Goal: Task Accomplishment & Management: Complete application form

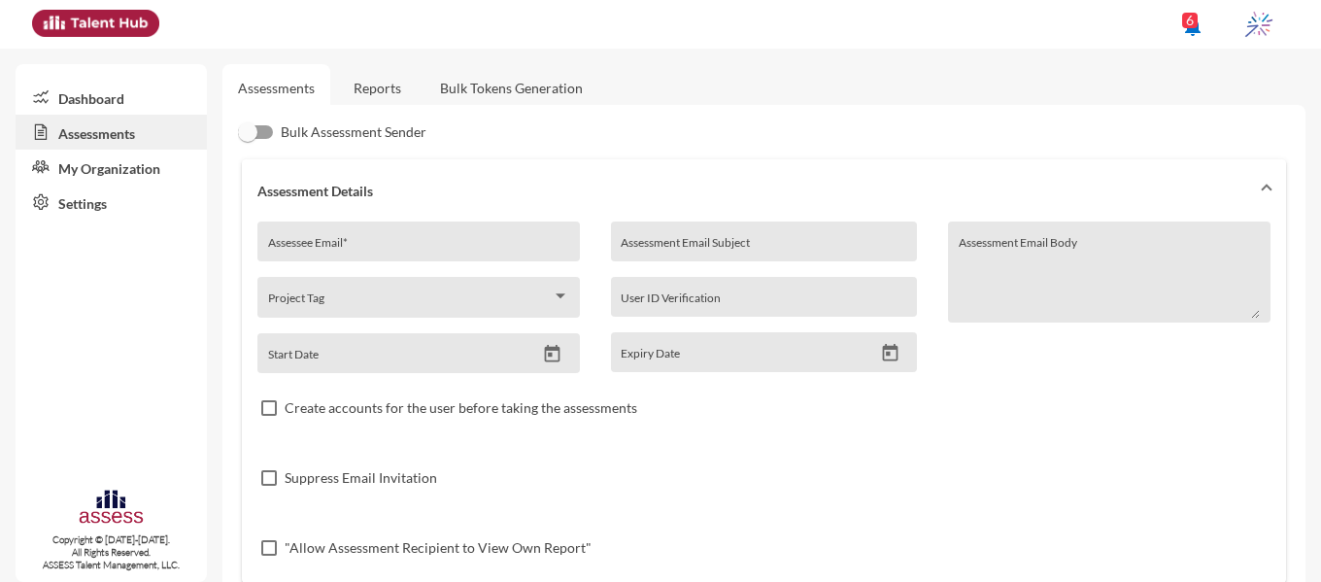
click at [366, 85] on link "Reports" at bounding box center [377, 88] width 79 height 48
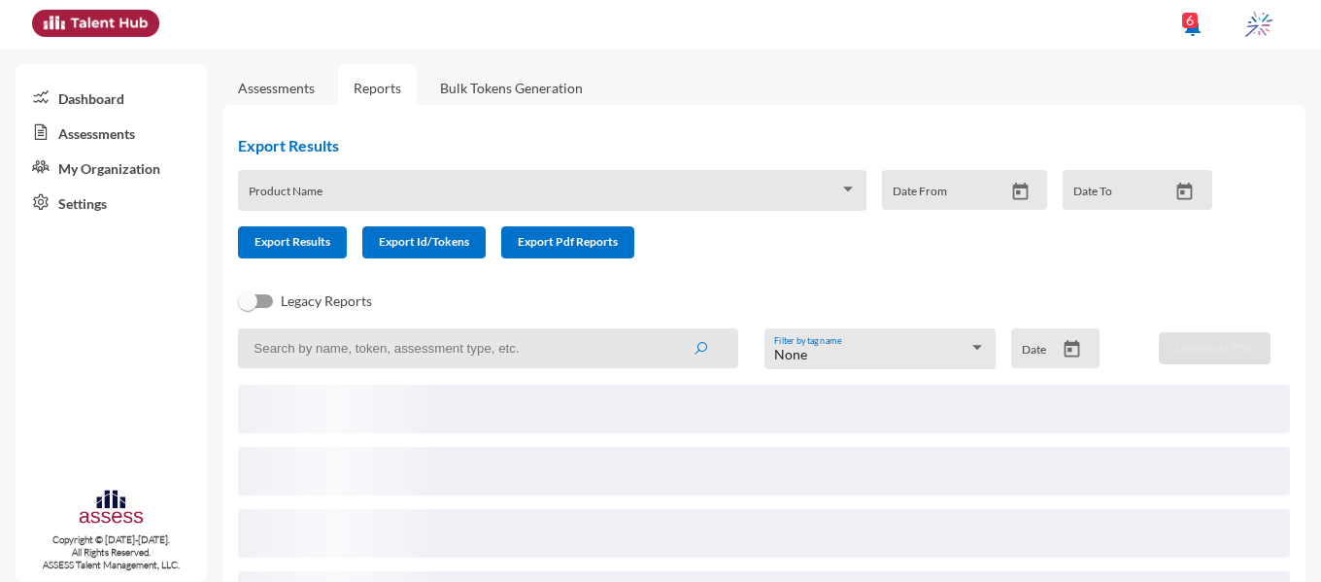
click at [378, 362] on input at bounding box center [487, 348] width 499 height 40
paste input "pharmacist.deyaa@yahoo.com"
type input "pharmacist.deyaa@yahoo.com"
click at [669, 330] on button "submit" at bounding box center [700, 347] width 62 height 35
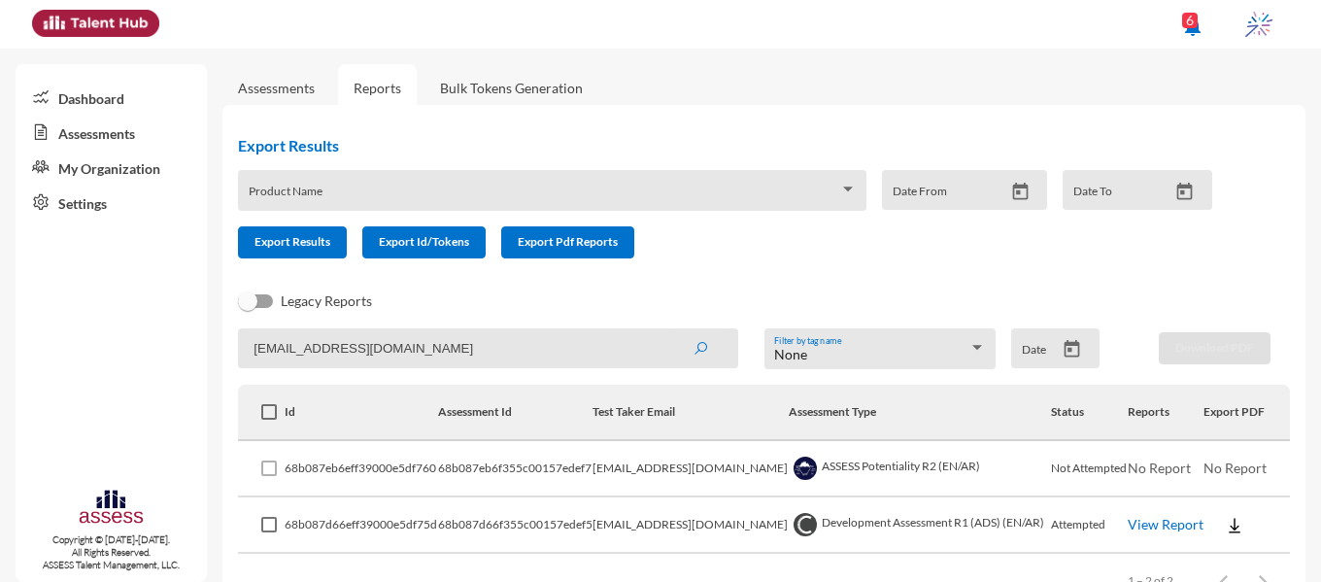
scroll to position [57, 0]
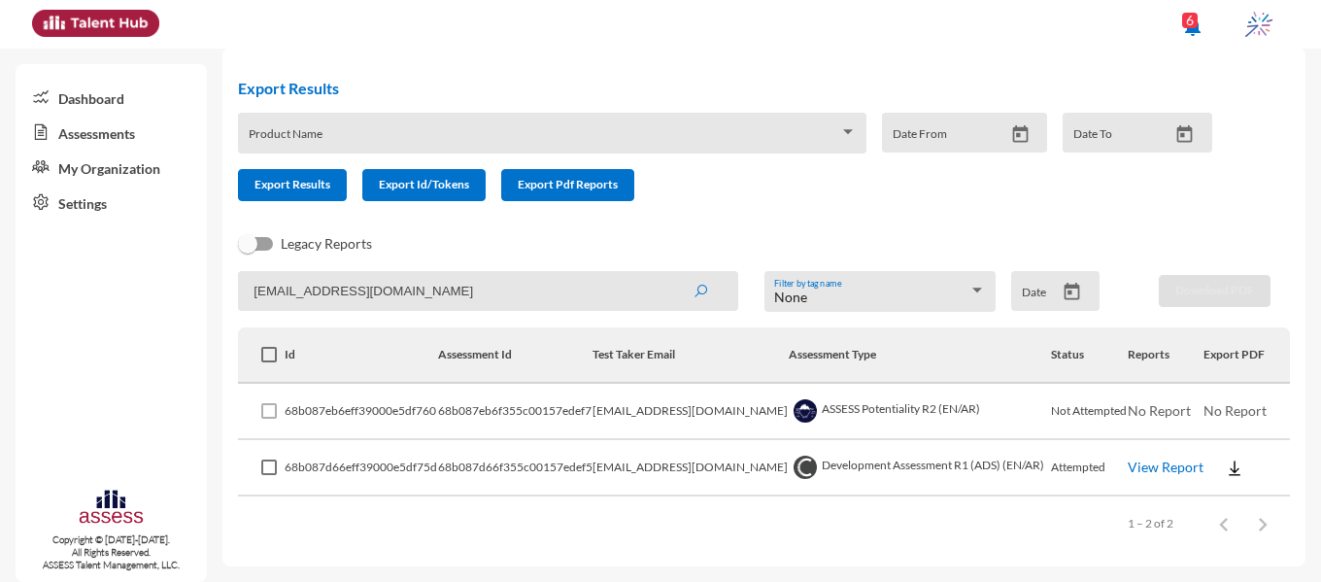
click at [1153, 466] on link "View Report" at bounding box center [1166, 466] width 76 height 17
click at [501, 288] on input "pharmacist.deyaa@yahoo.com" at bounding box center [487, 291] width 499 height 40
click at [669, 273] on button "submit" at bounding box center [700, 290] width 62 height 35
click at [1130, 465] on link "View Report" at bounding box center [1166, 466] width 76 height 17
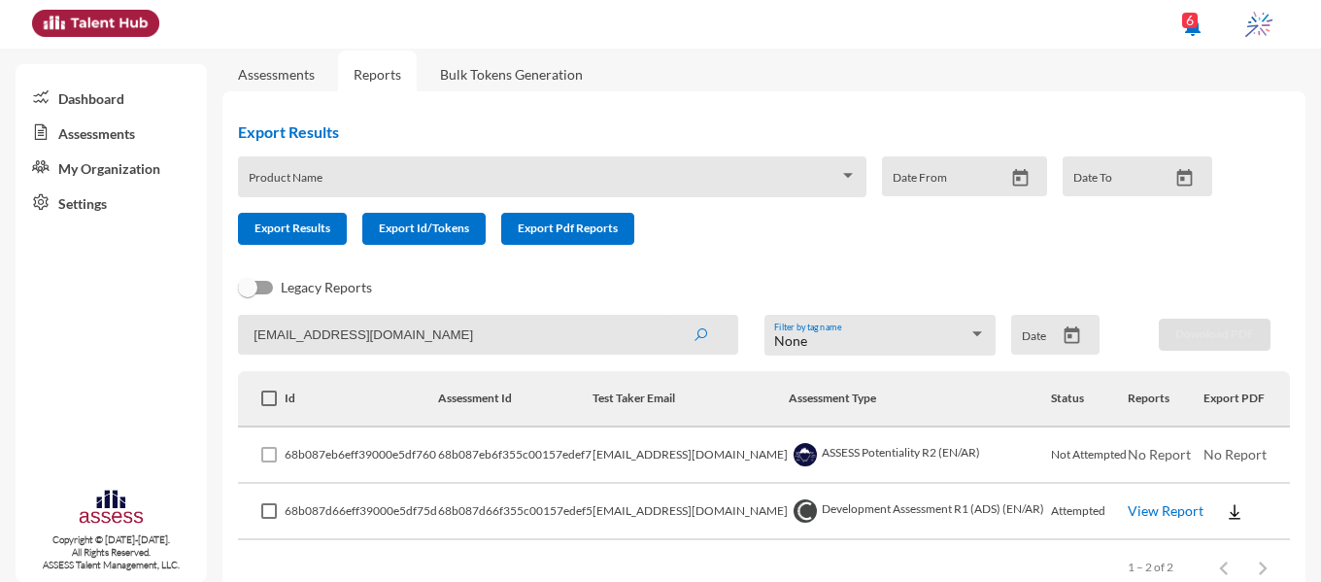
scroll to position [13, 0]
click at [285, 65] on link "Assessments" at bounding box center [276, 75] width 108 height 48
click at [288, 79] on link "Assessments" at bounding box center [276, 75] width 77 height 17
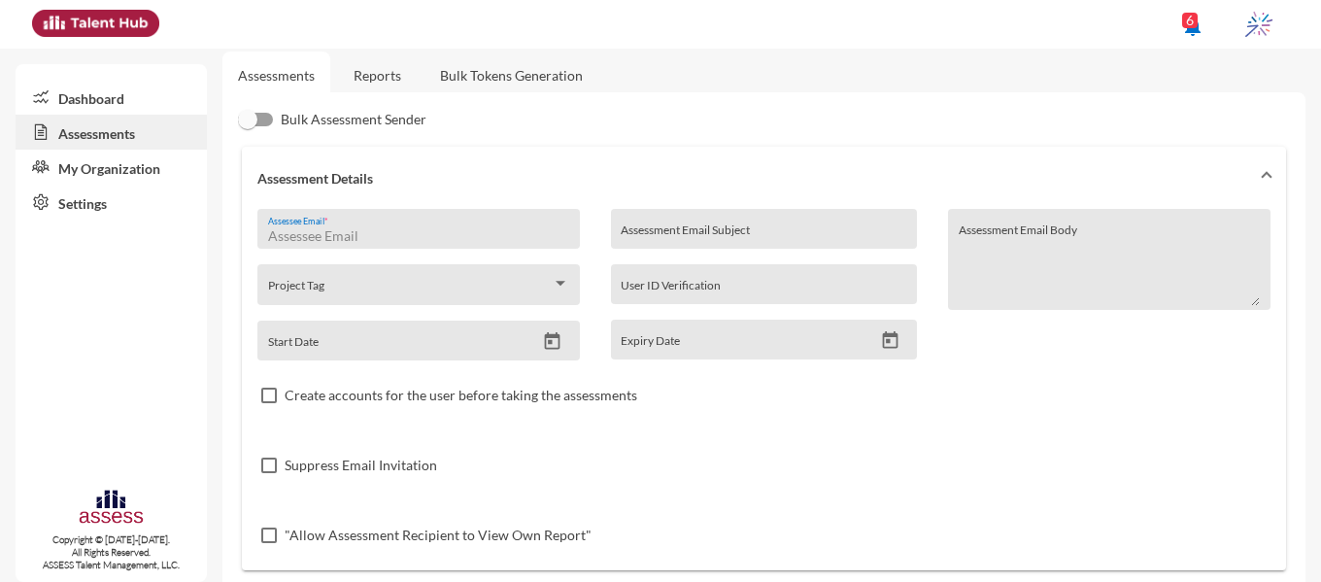
click at [428, 232] on input "Assessee Email *" at bounding box center [419, 236] width 302 height 16
paste input "Omarabulezz22@gmail.com"
type input "Omarabulezz22@gmail.com"
click at [677, 222] on div "Assessment Email Subject" at bounding box center [764, 234] width 287 height 29
type input "ه"
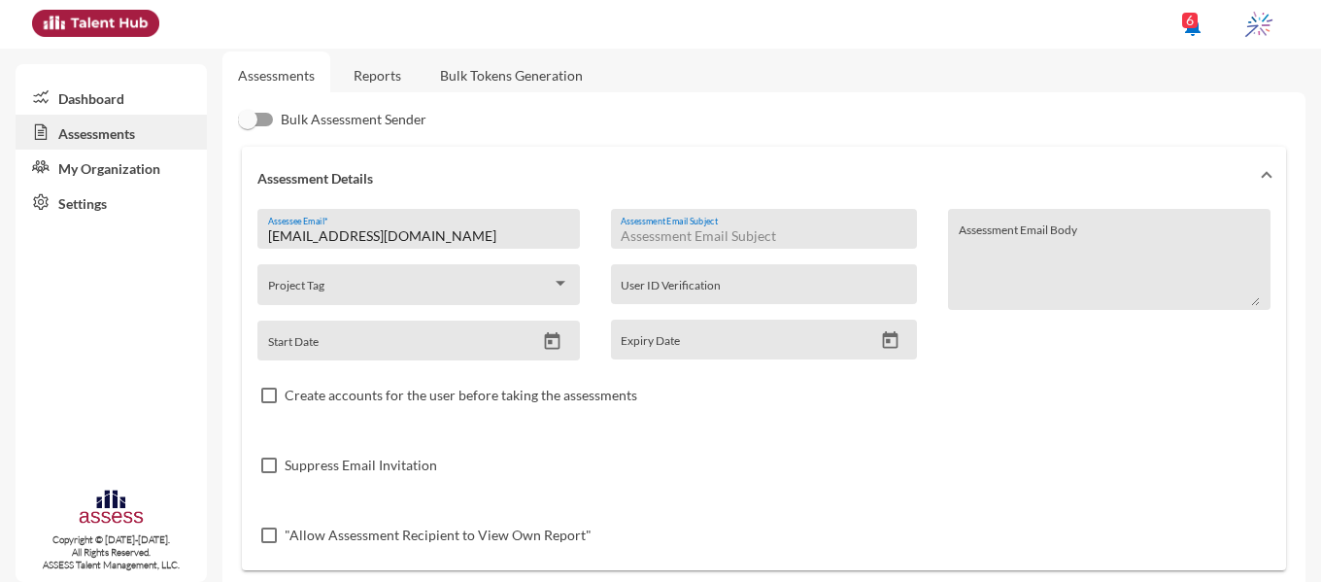
type input "b"
type input "ibnsina-pharma\Development"
click at [558, 335] on icon "Open calendar" at bounding box center [552, 341] width 20 height 20
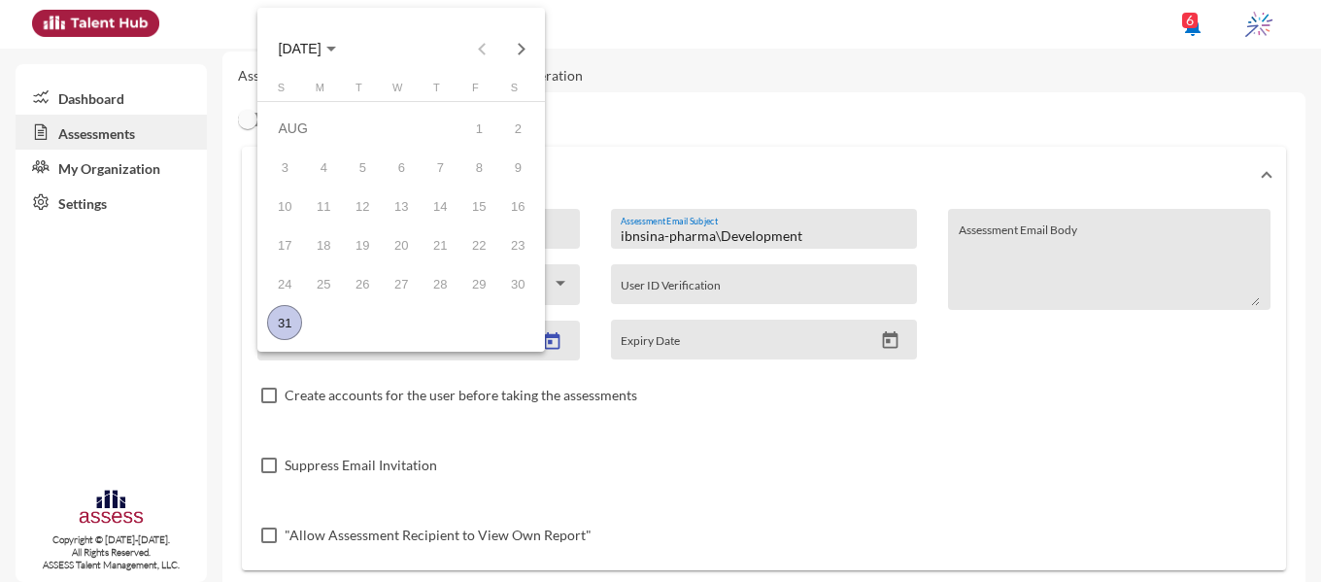
click at [295, 321] on div "31" at bounding box center [284, 322] width 35 height 35
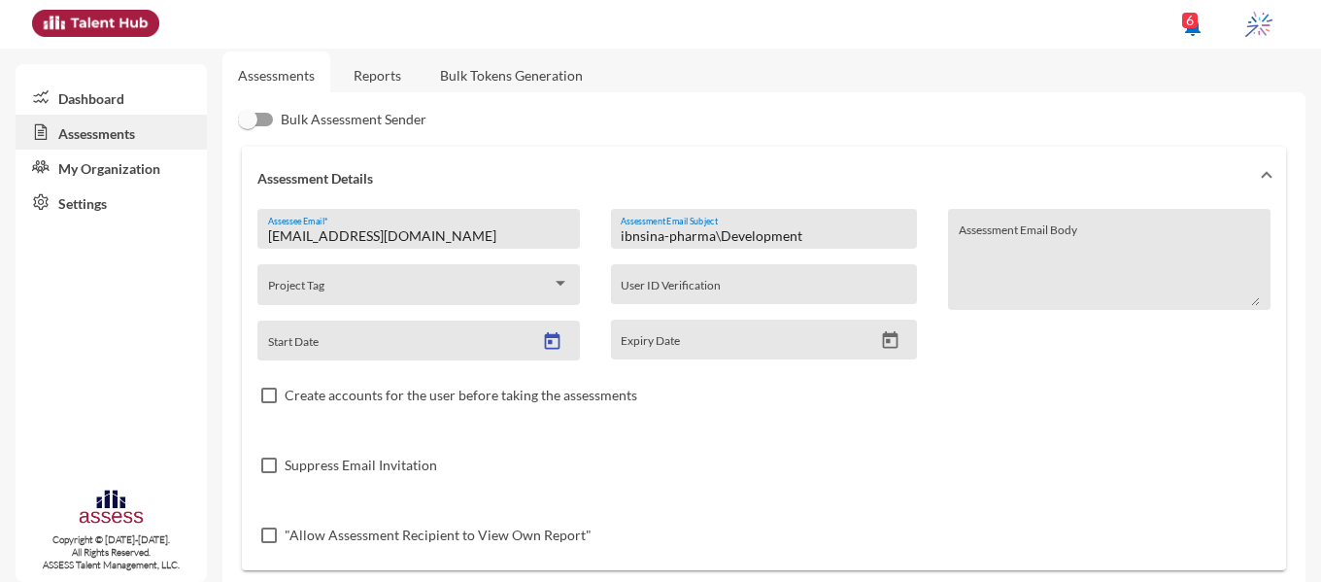
type input "8/31/2025"
click at [883, 340] on icon "Open calendar" at bounding box center [891, 339] width 16 height 17
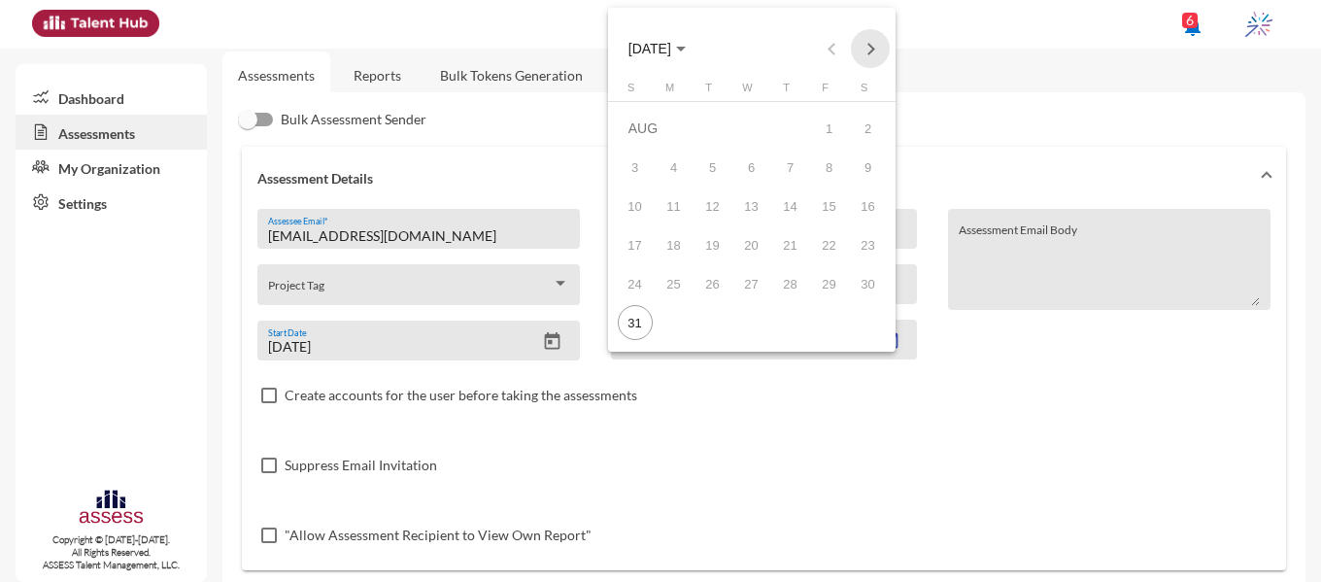
click at [870, 48] on button "Next month" at bounding box center [870, 48] width 39 height 39
click at [718, 170] on div "2" at bounding box center [712, 167] width 35 height 35
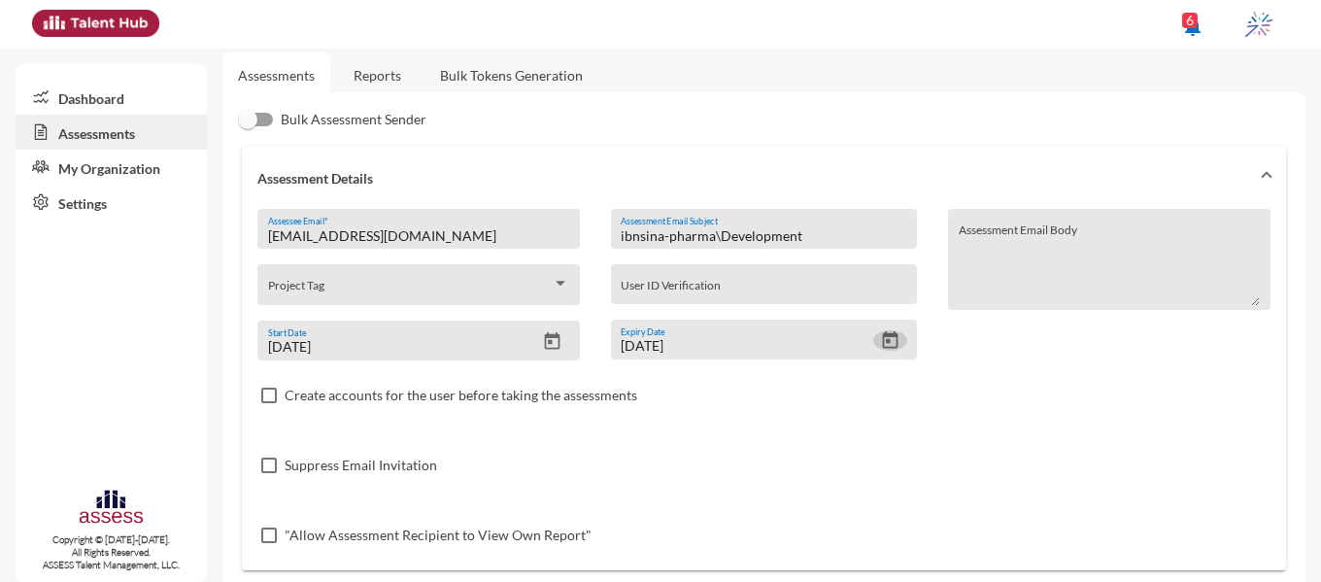
click at [896, 339] on button "Open calendar" at bounding box center [890, 340] width 34 height 20
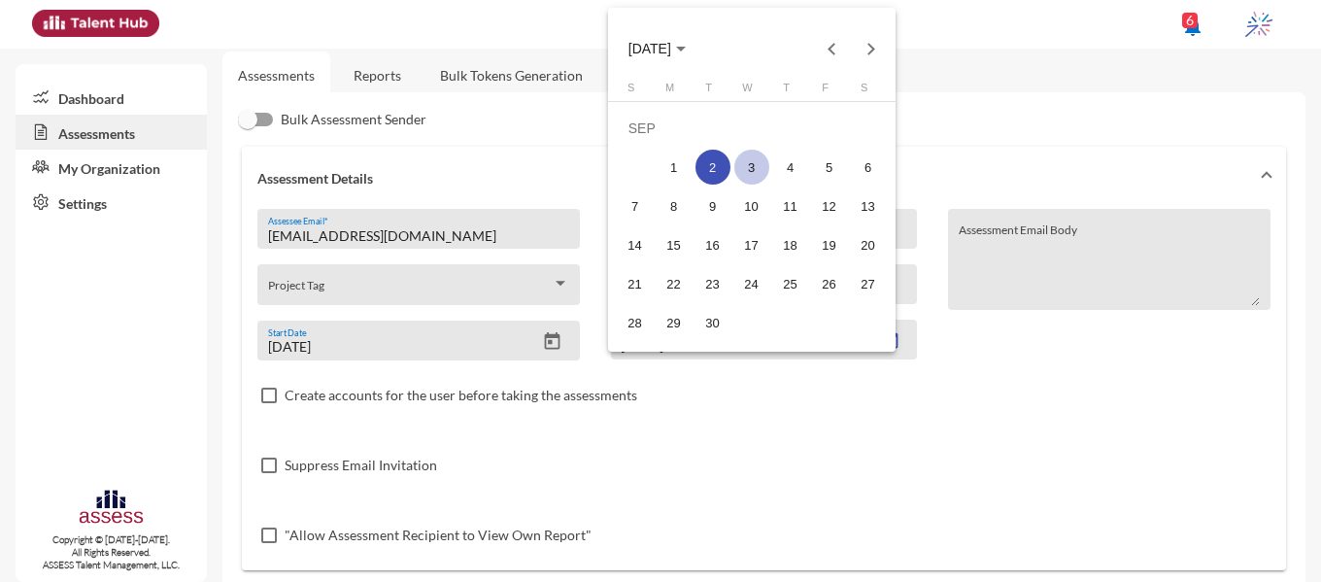
click at [752, 156] on div "3" at bounding box center [751, 167] width 35 height 35
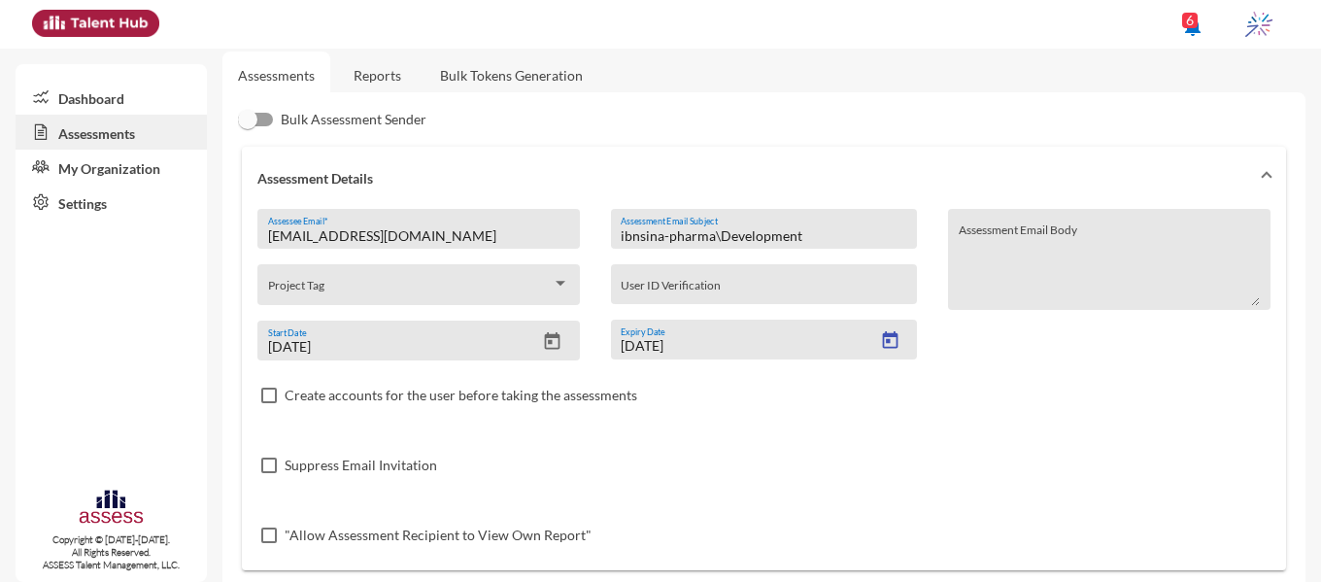
type input "9/3/2025"
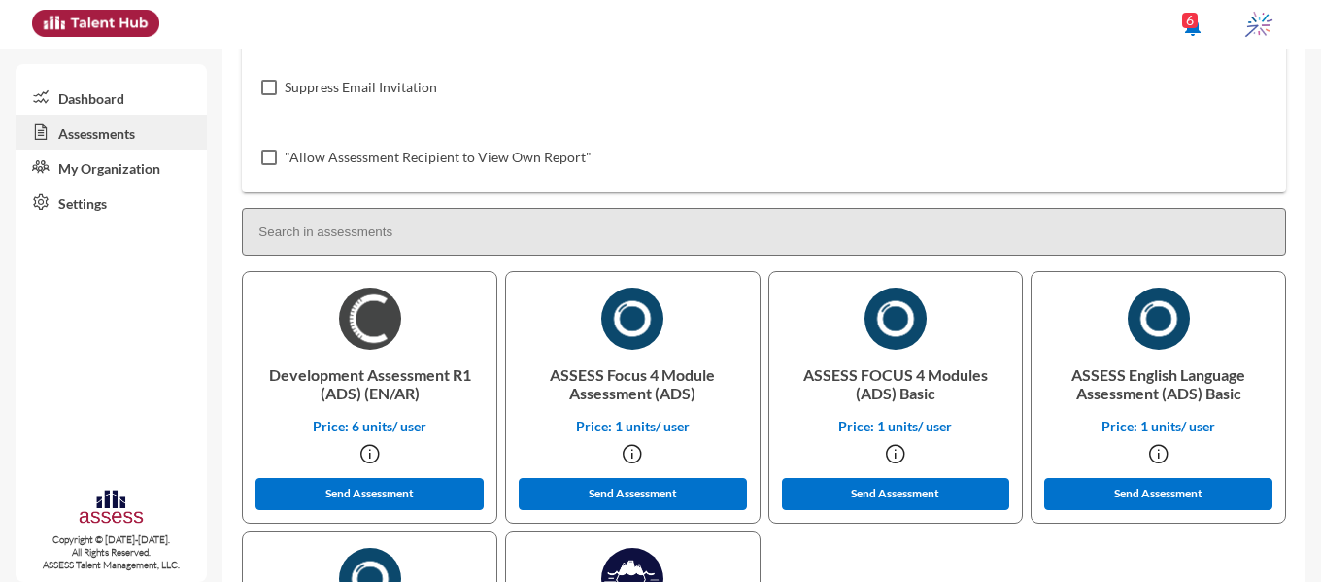
scroll to position [401, 0]
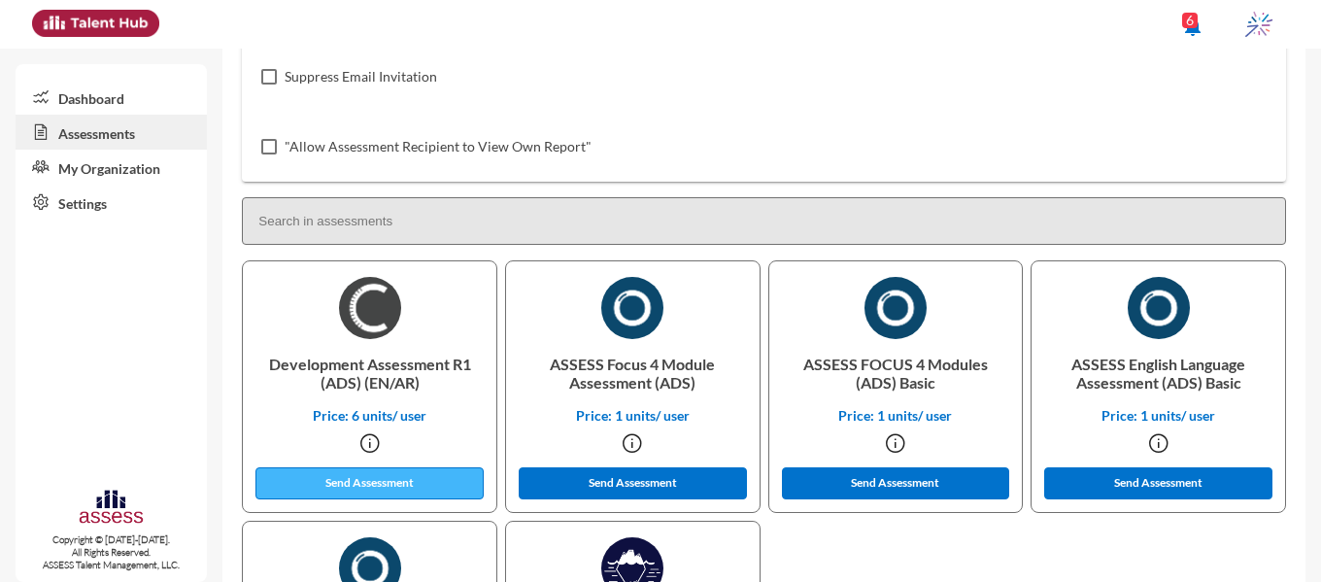
click at [429, 487] on button "Send Assessment" at bounding box center [369, 483] width 228 height 32
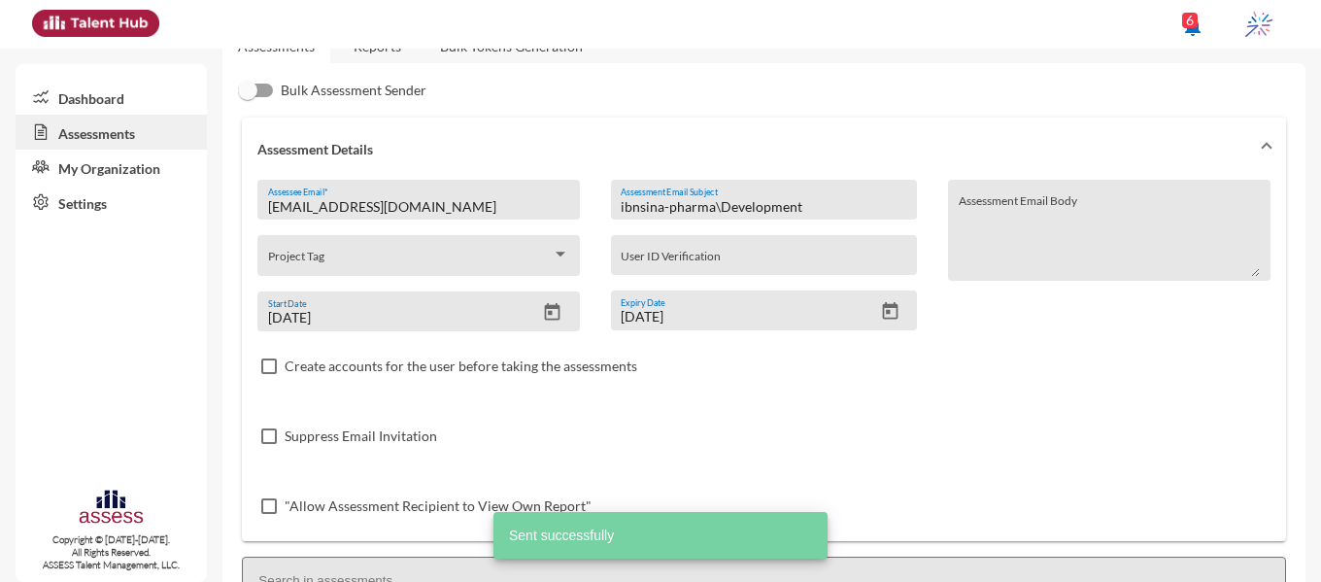
scroll to position [13, 0]
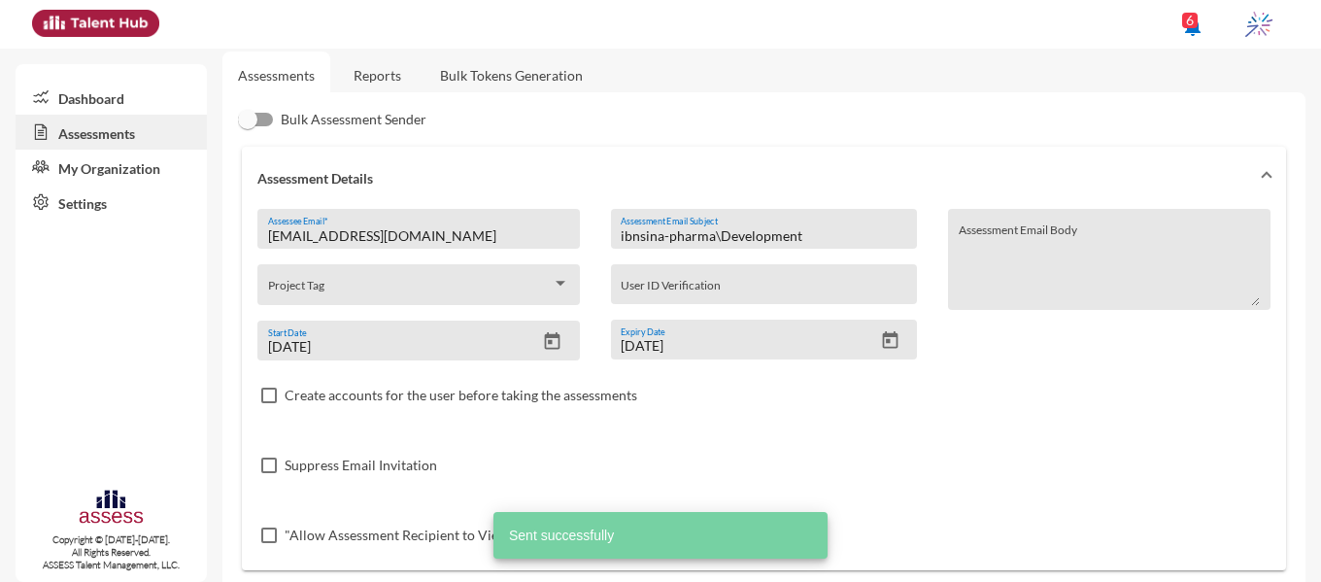
click at [751, 239] on input "ibnsina-pharma\Development" at bounding box center [764, 236] width 287 height 16
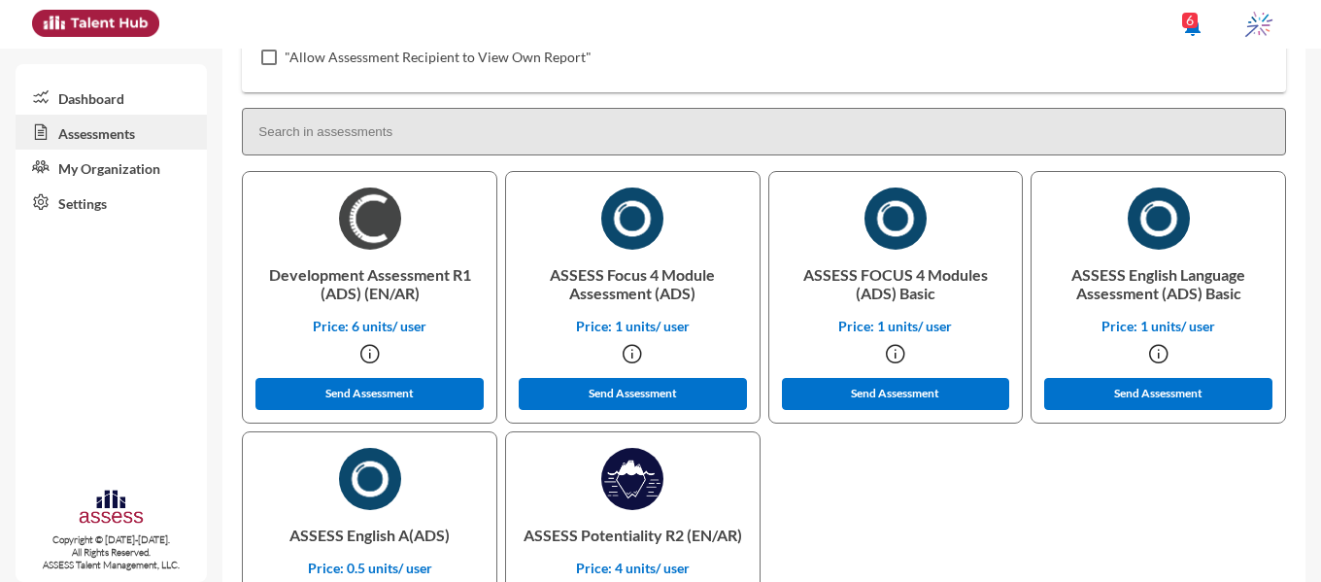
scroll to position [595, 0]
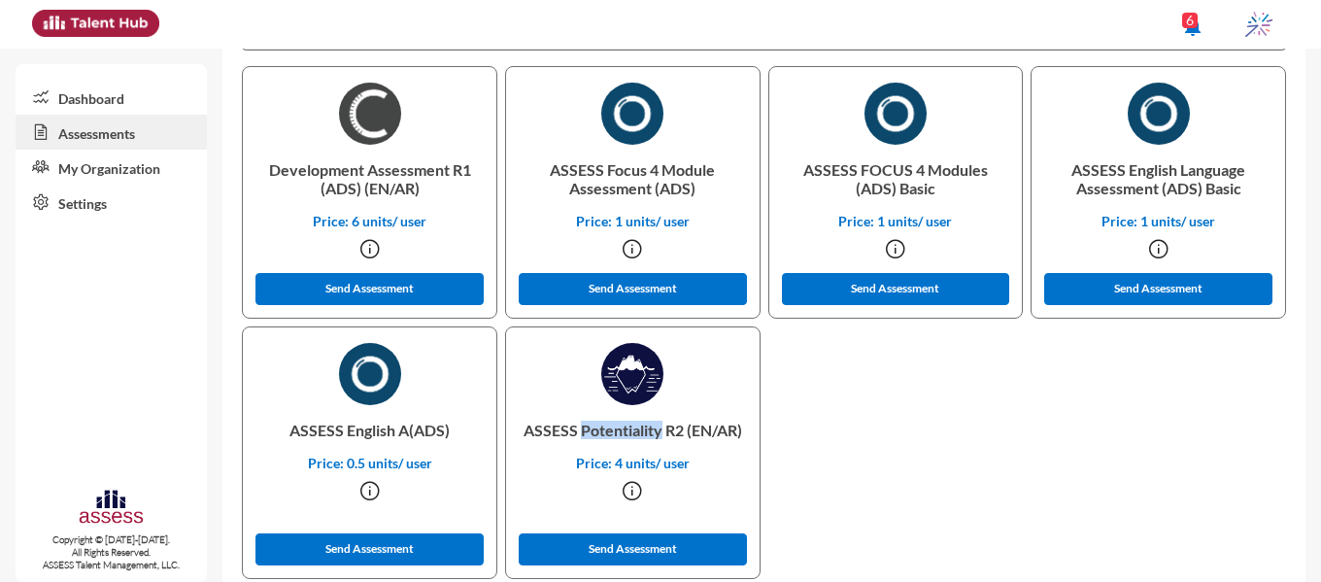
drag, startPoint x: 606, startPoint y: 430, endPoint x: 685, endPoint y: 432, distance: 78.7
click at [685, 432] on p "ASSESS Potentiality R2 (EN/AR)" at bounding box center [633, 430] width 222 height 50
copy p "Potentiality"
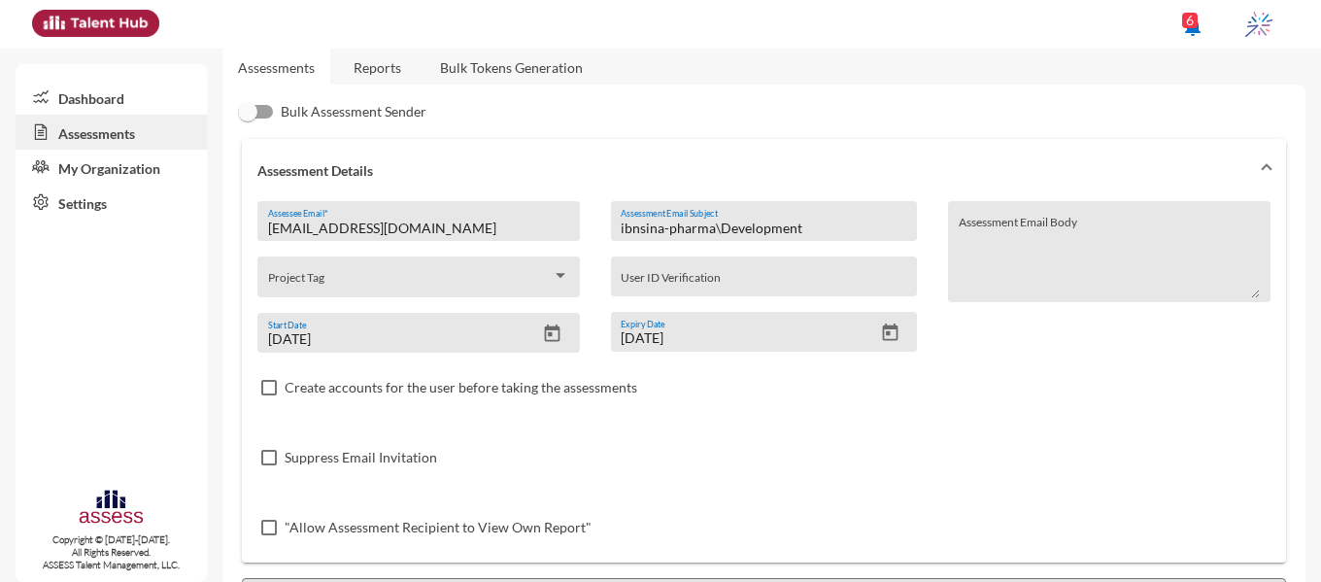
scroll to position [0, 0]
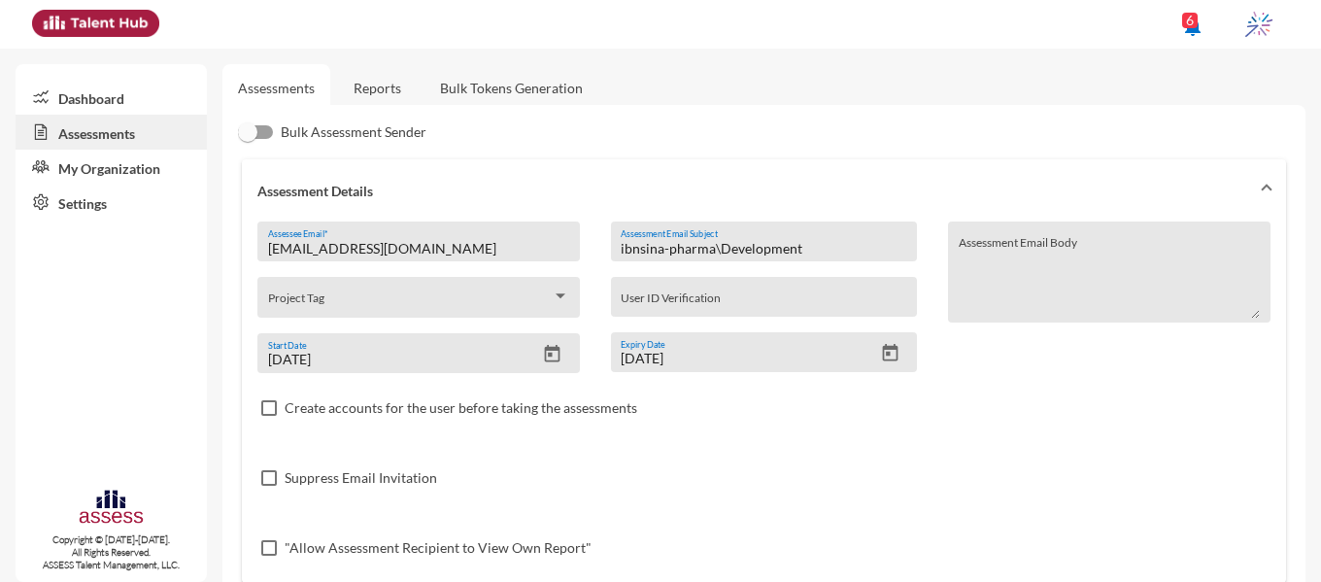
drag, startPoint x: 718, startPoint y: 248, endPoint x: 794, endPoint y: 248, distance: 75.8
click at [794, 248] on input "ibnsina-pharma\Development" at bounding box center [764, 249] width 287 height 16
click at [765, 250] on input "ibnsina-pharma\ t" at bounding box center [764, 249] width 287 height 16
paste input "Potentiality"
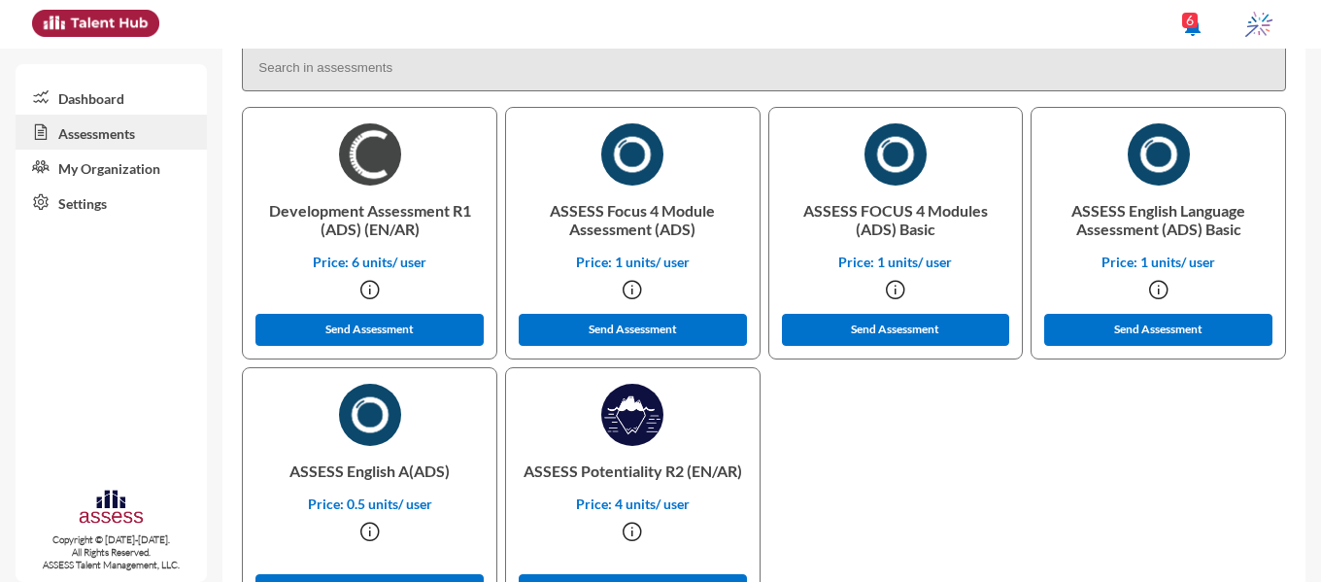
scroll to position [631, 0]
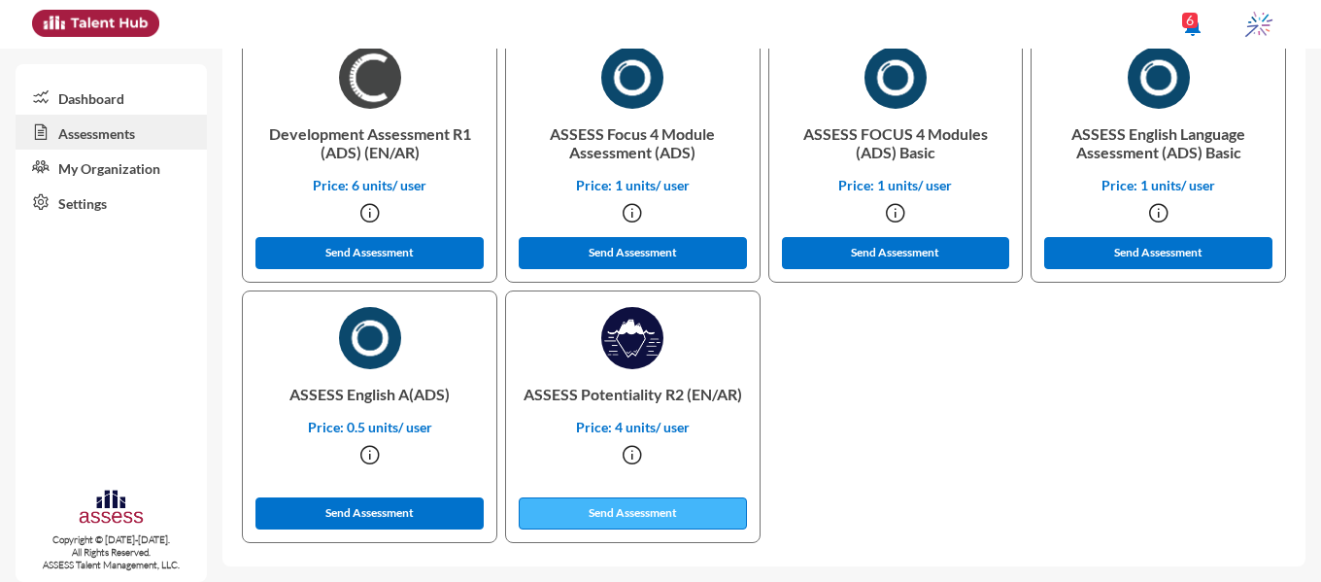
type input "ibnsina-pharma\ Potentiality"
click at [646, 514] on button "Send Assessment" at bounding box center [633, 513] width 228 height 32
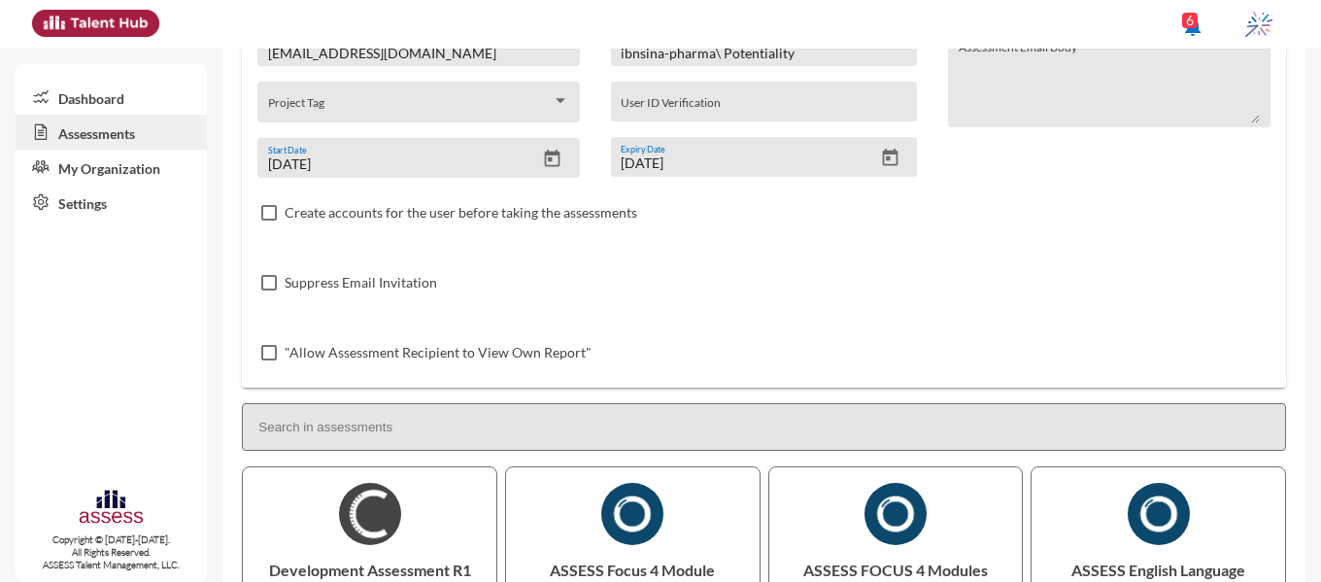
scroll to position [146, 0]
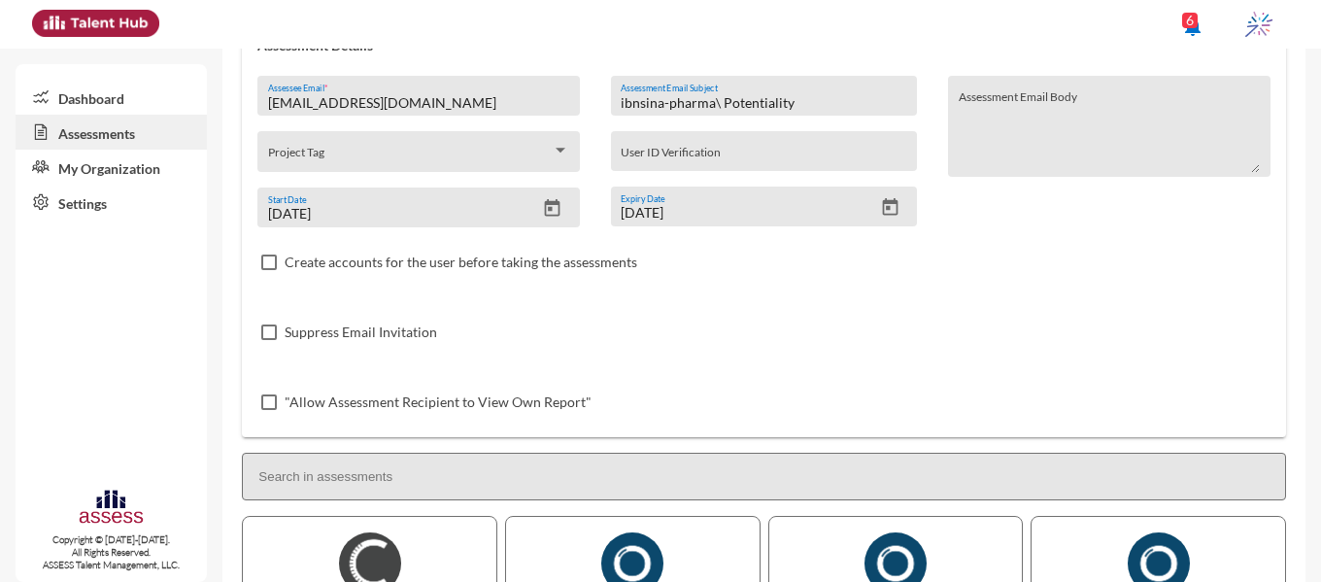
click at [439, 96] on input "Omarabulezz22@gmail.com" at bounding box center [419, 103] width 302 height 16
type input "O"
paste input "dr.mazen.elnady@gmail.com"
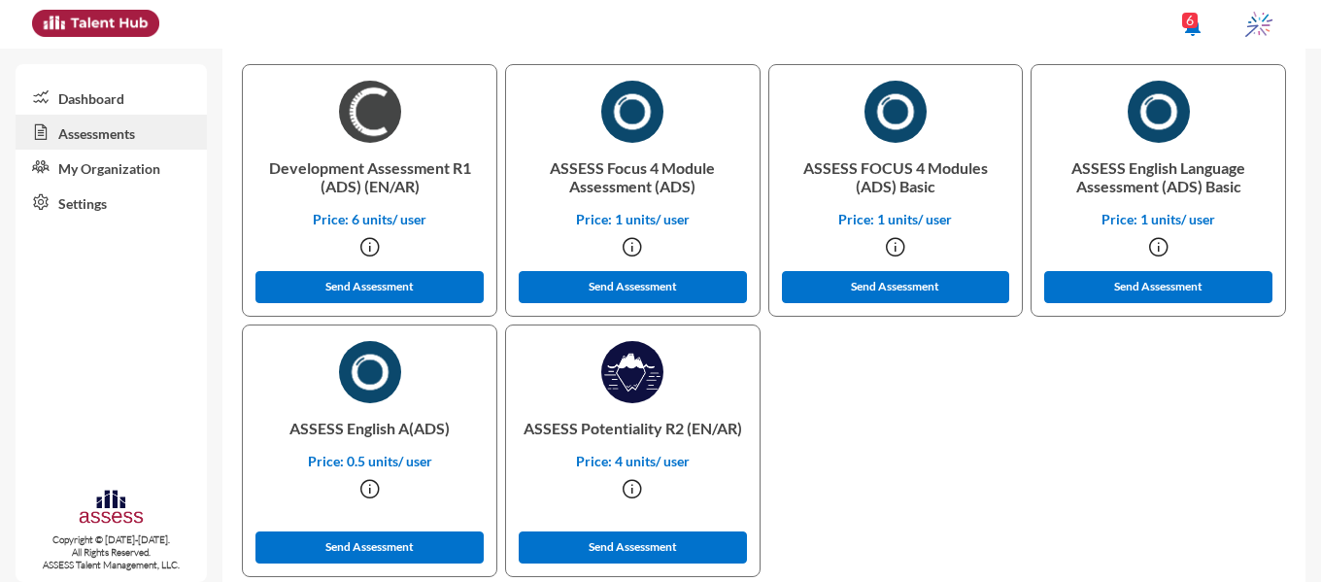
scroll to position [599, 0]
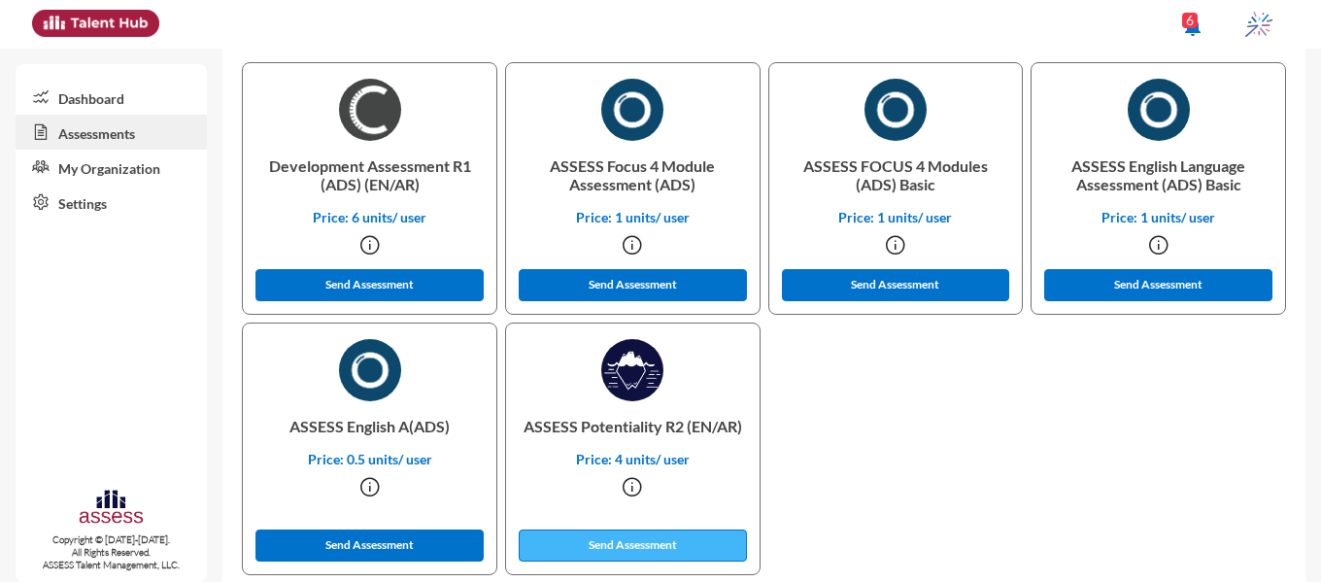
type input "dr.mazen.elnady@gmail.com"
click at [687, 547] on button "Send Assessment" at bounding box center [633, 545] width 228 height 32
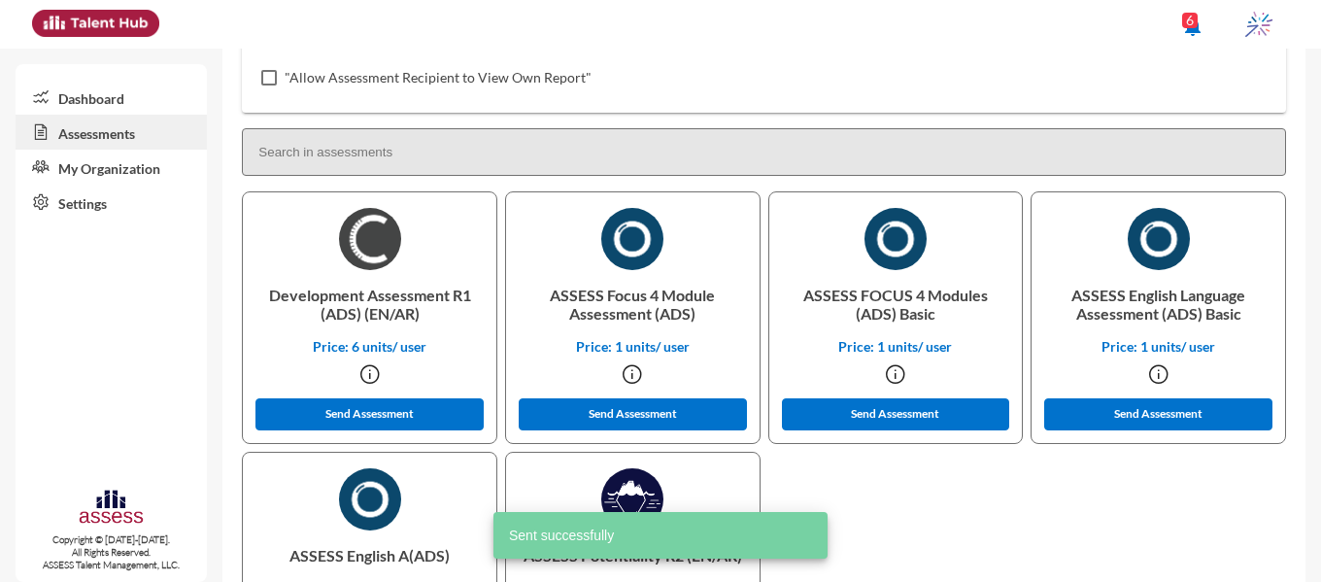
scroll to position [381, 0]
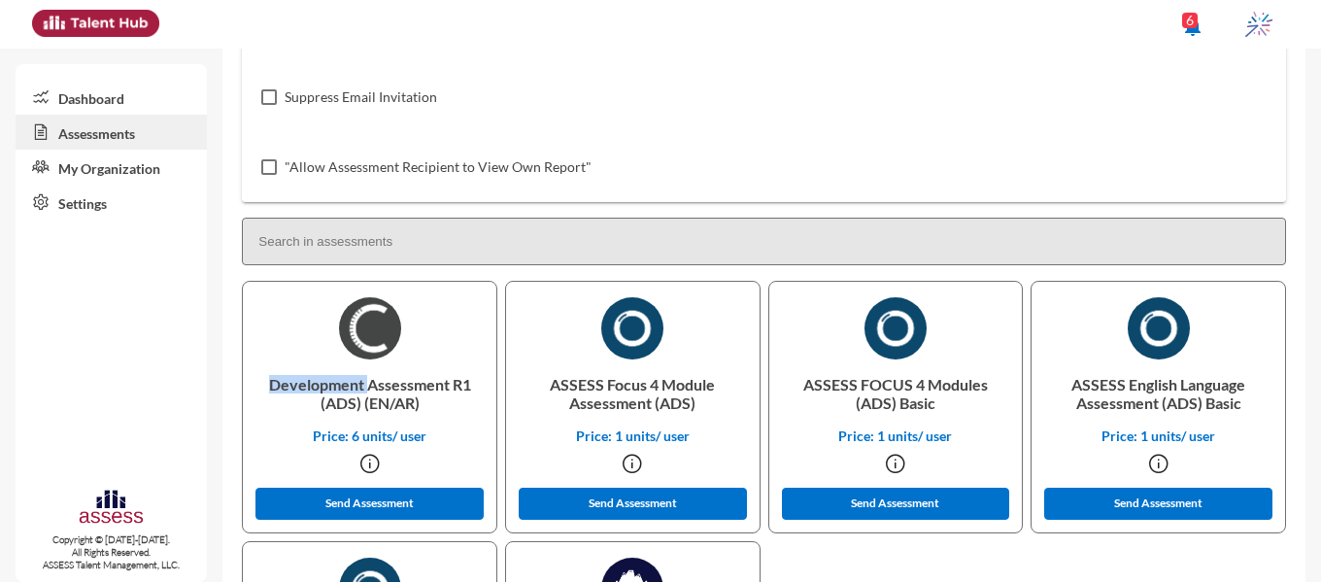
drag, startPoint x: 267, startPoint y: 383, endPoint x: 364, endPoint y: 388, distance: 97.3
click at [364, 388] on p "Development Assessment R1 (ADS) (EN/AR)" at bounding box center [369, 393] width 222 height 68
copy p "Development"
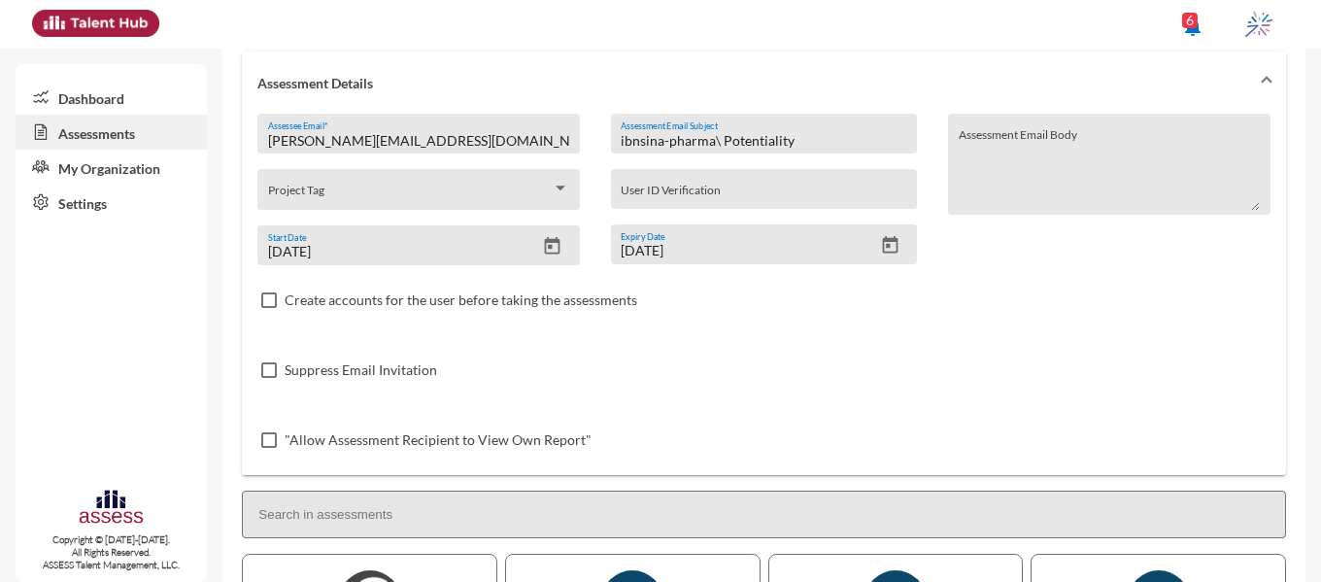
scroll to position [100, 0]
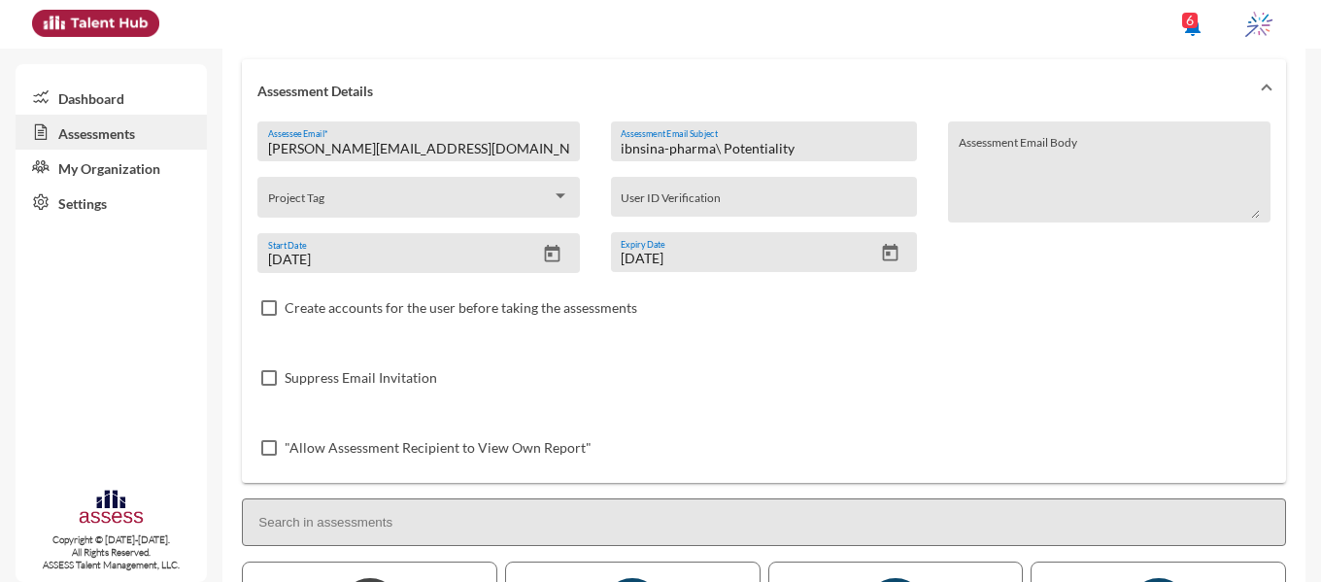
drag, startPoint x: 719, startPoint y: 151, endPoint x: 790, endPoint y: 157, distance: 71.2
click at [790, 157] on div "ibnsina-pharma\ Potentiality Assessment Email Subject" at bounding box center [764, 146] width 287 height 29
paste input "Development"
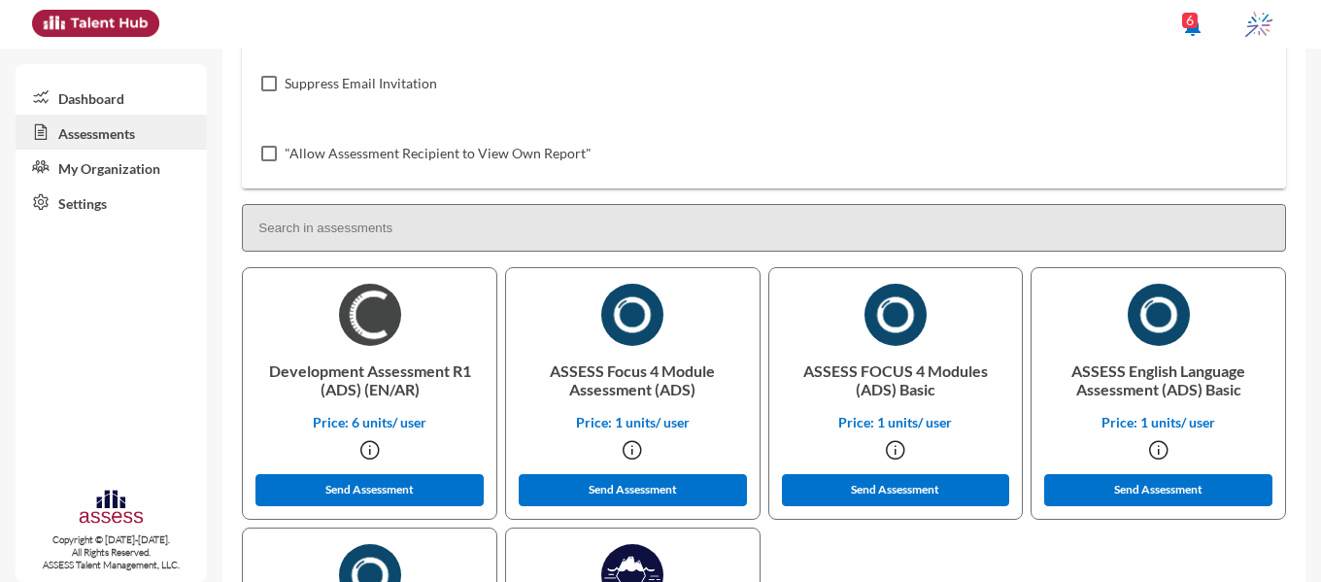
scroll to position [402, 0]
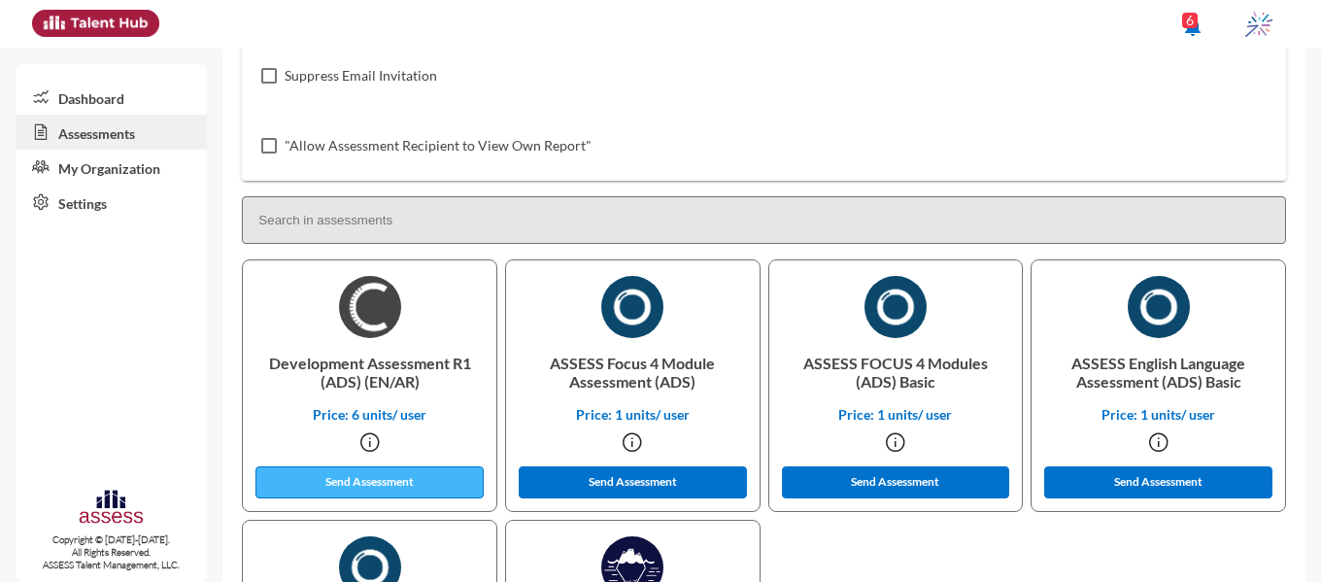
type input "ibnsina-pharma\ Development"
click at [407, 491] on button "Send Assessment" at bounding box center [369, 482] width 228 height 32
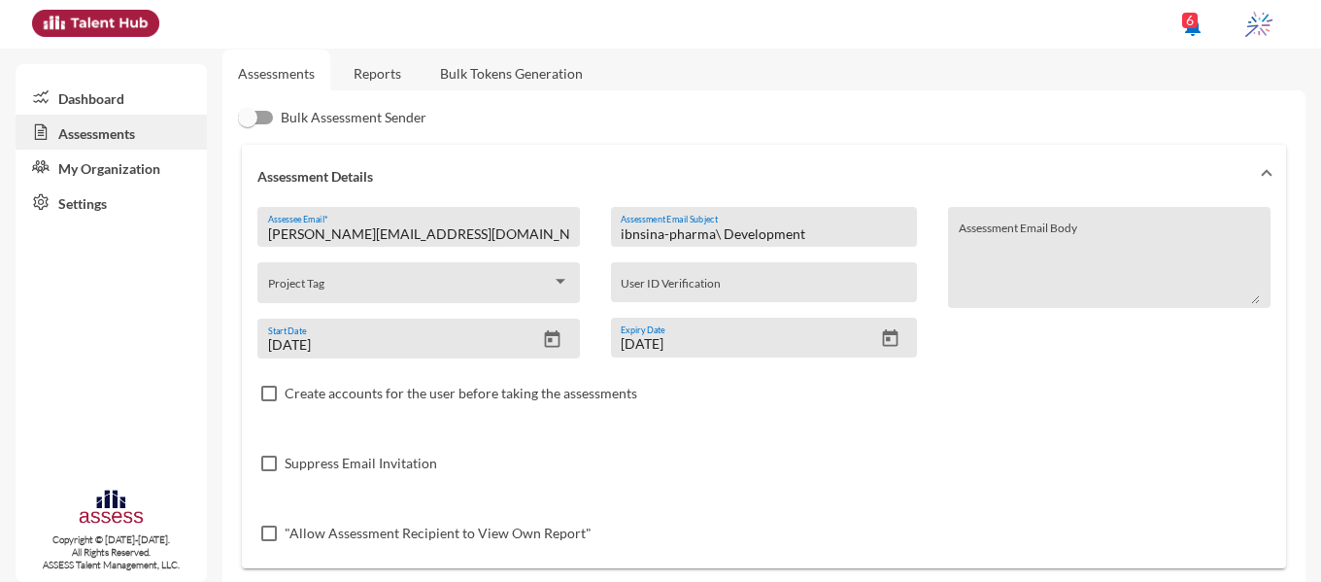
scroll to position [6, 0]
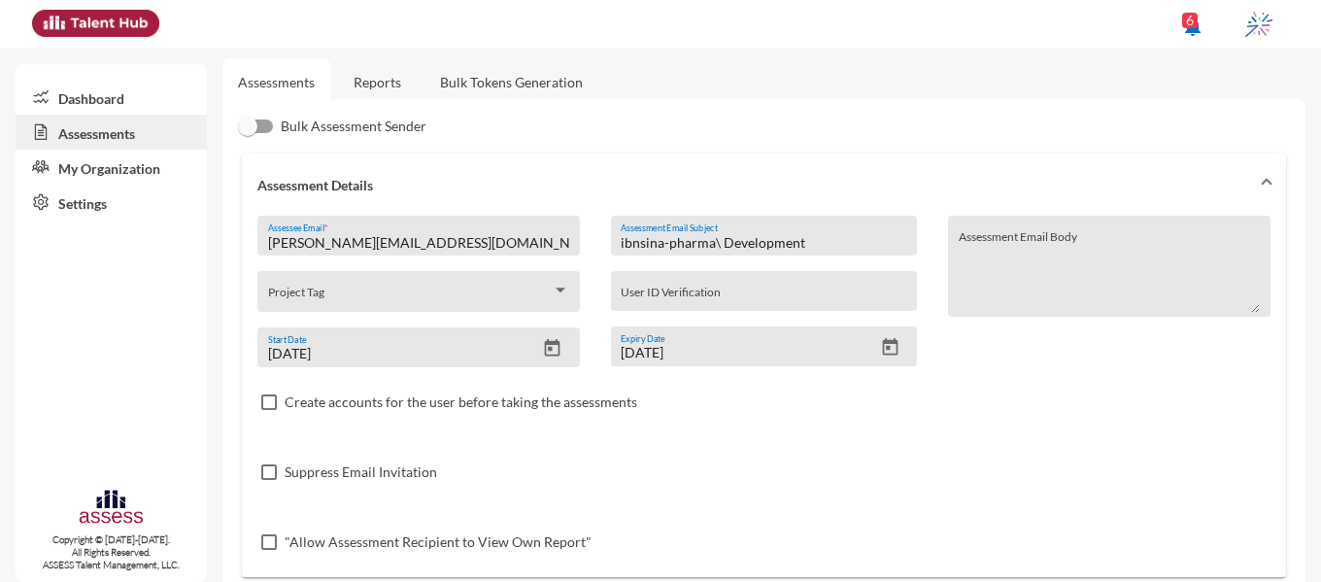
drag, startPoint x: 457, startPoint y: 237, endPoint x: 237, endPoint y: 223, distance: 220.9
paste input "allam332015"
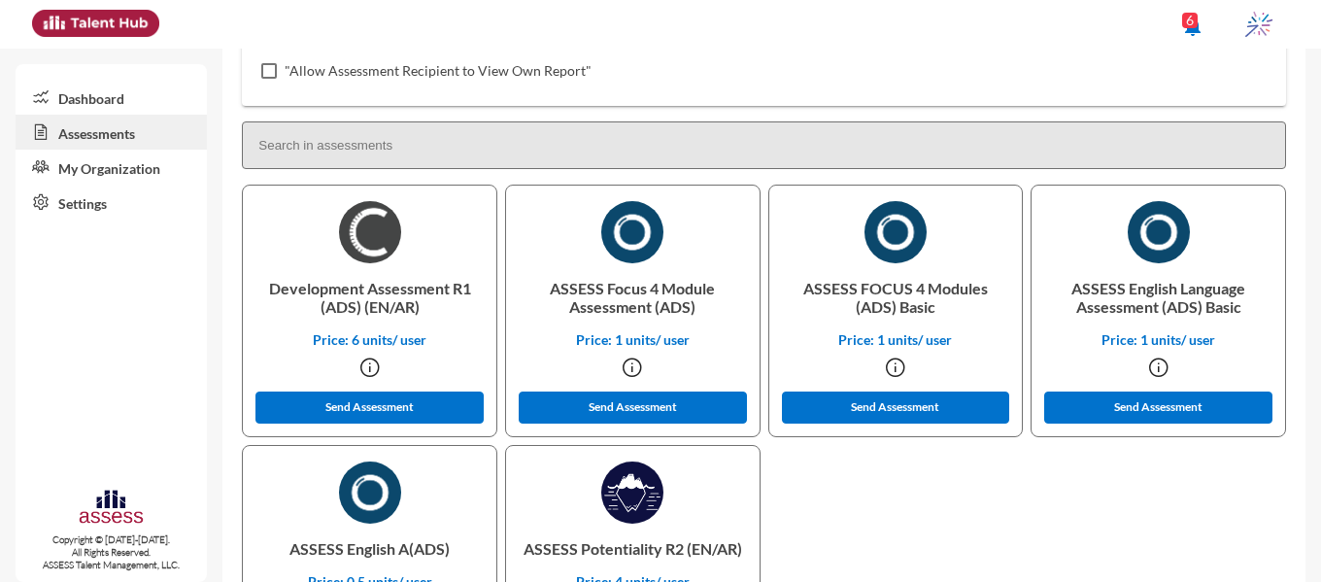
scroll to position [481, 0]
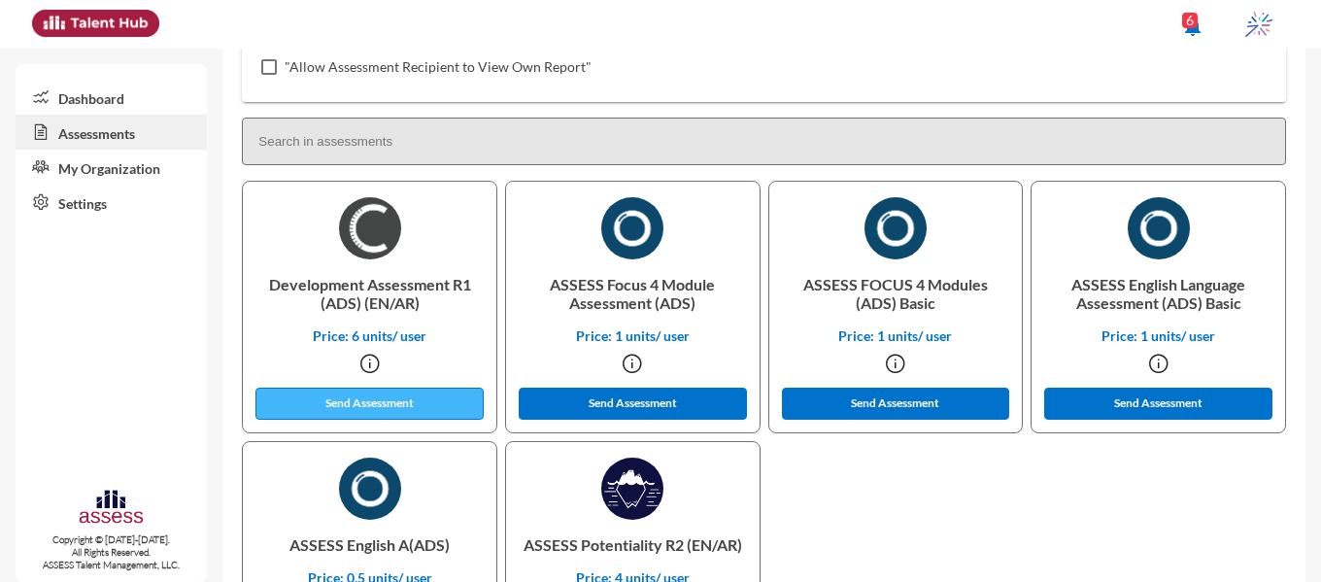
type input "allam332015@gmail.com"
click at [361, 404] on button "Send Assessment" at bounding box center [369, 404] width 228 height 32
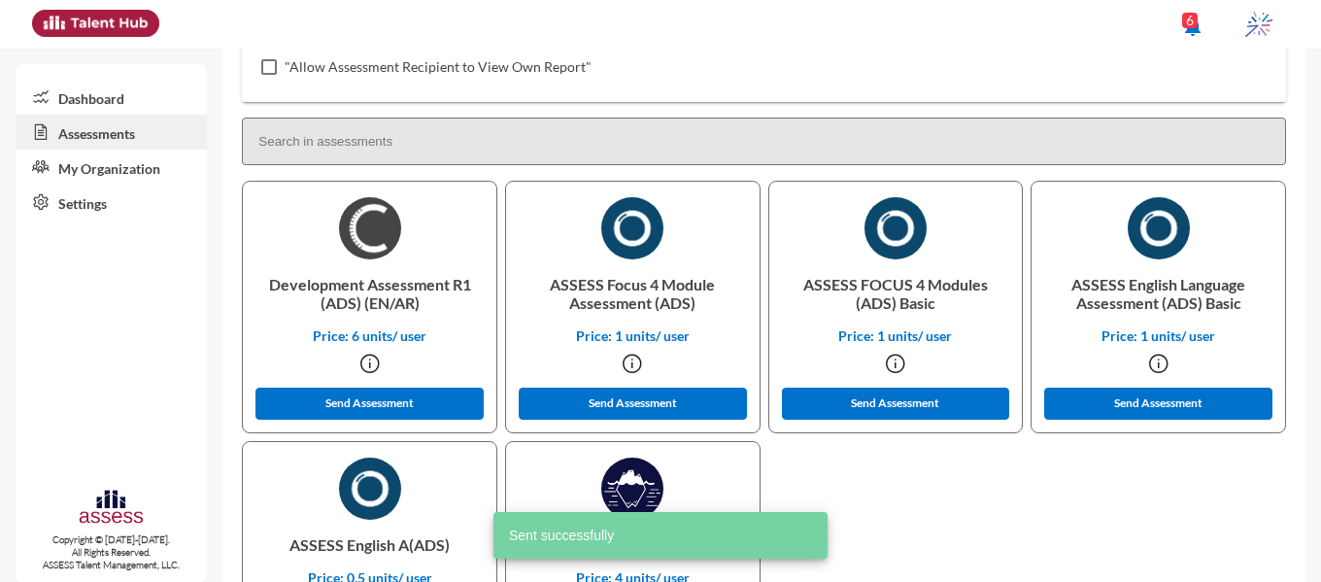
scroll to position [631, 0]
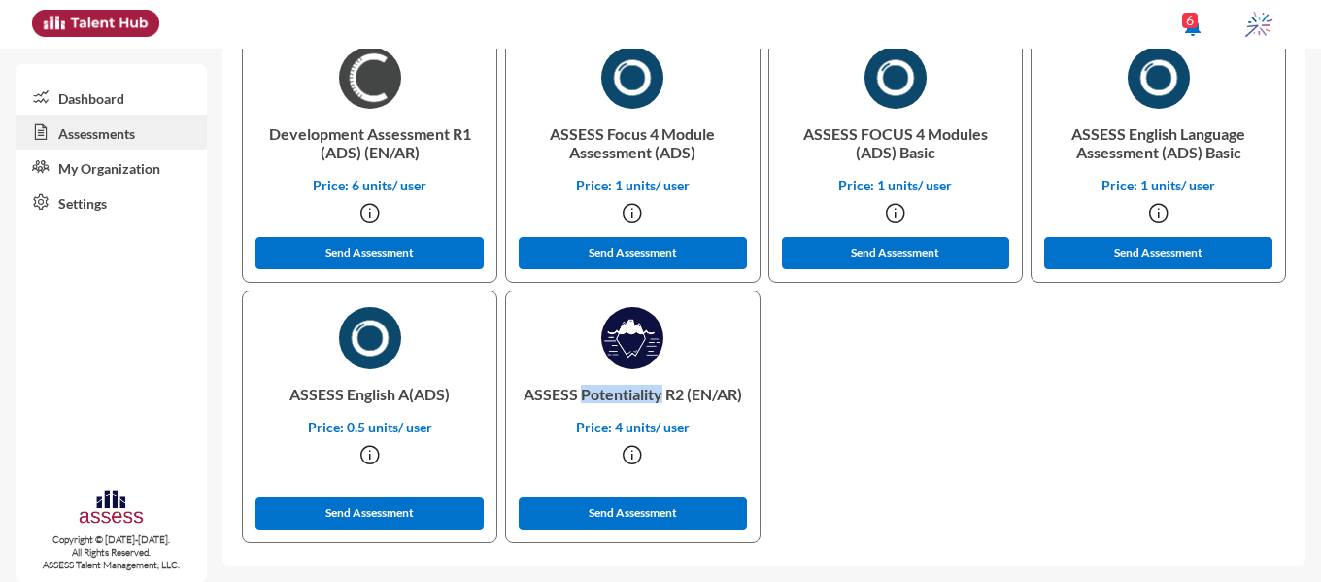
drag, startPoint x: 604, startPoint y: 392, endPoint x: 685, endPoint y: 395, distance: 80.7
click at [685, 395] on p "ASSESS Potentiality R2 (EN/AR)" at bounding box center [633, 394] width 222 height 50
copy p "Potentiality"
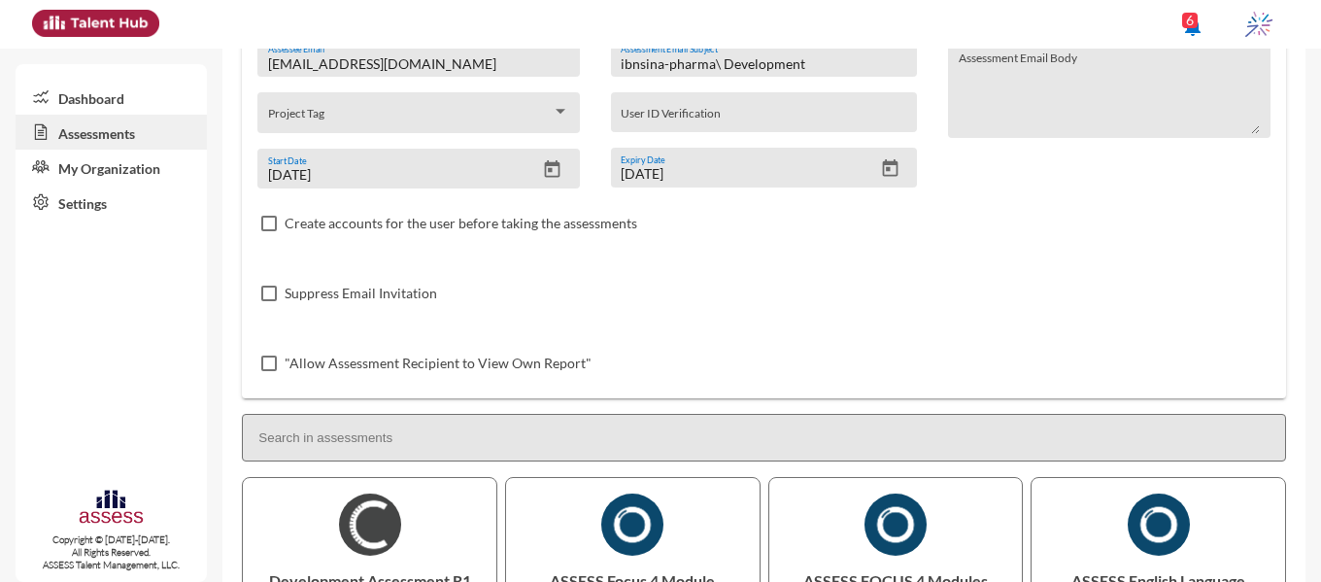
scroll to position [0, 0]
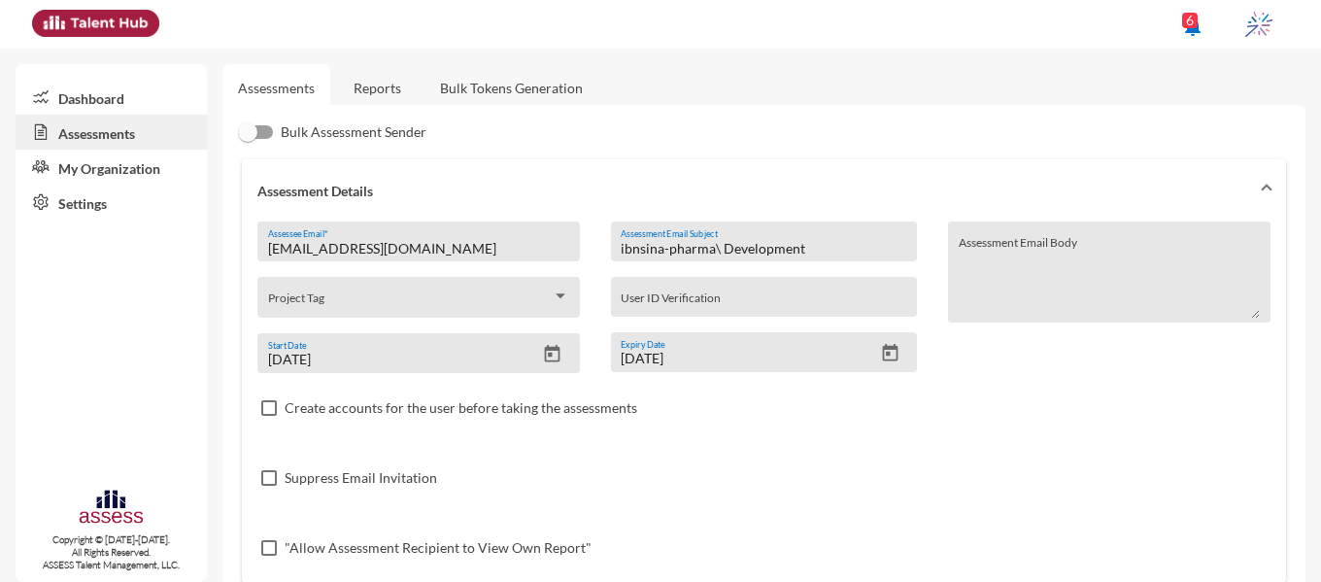
drag, startPoint x: 720, startPoint y: 253, endPoint x: 801, endPoint y: 254, distance: 81.6
click at [801, 254] on input "ibnsina-pharma\ Development" at bounding box center [764, 249] width 287 height 16
paste input "Potentiality"
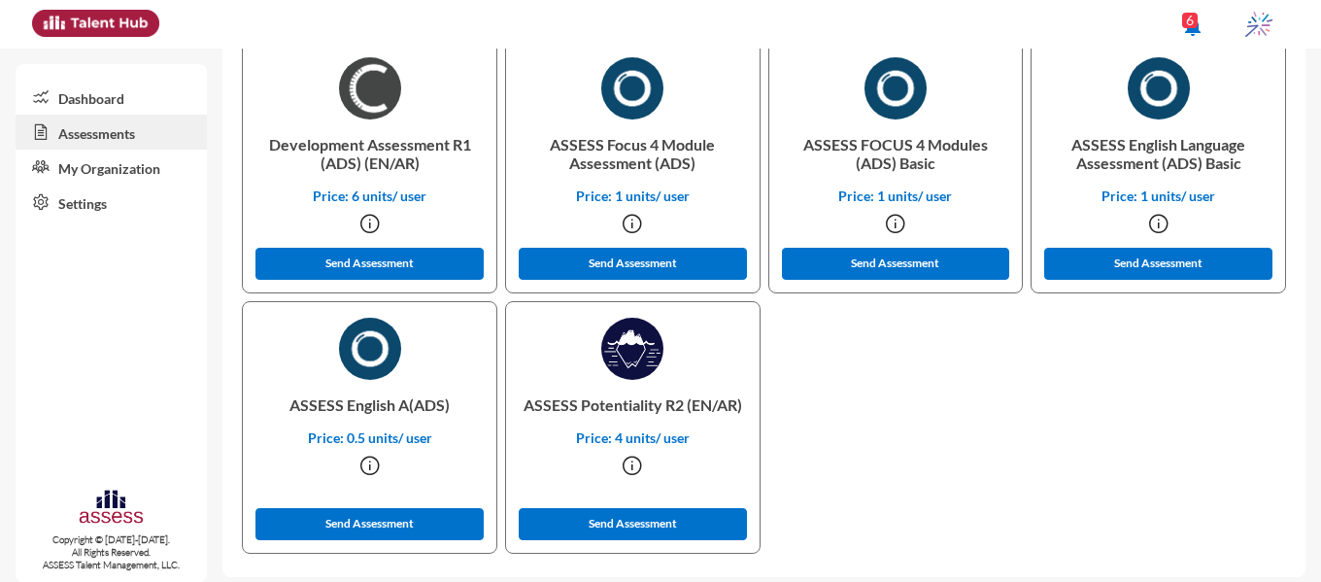
scroll to position [631, 0]
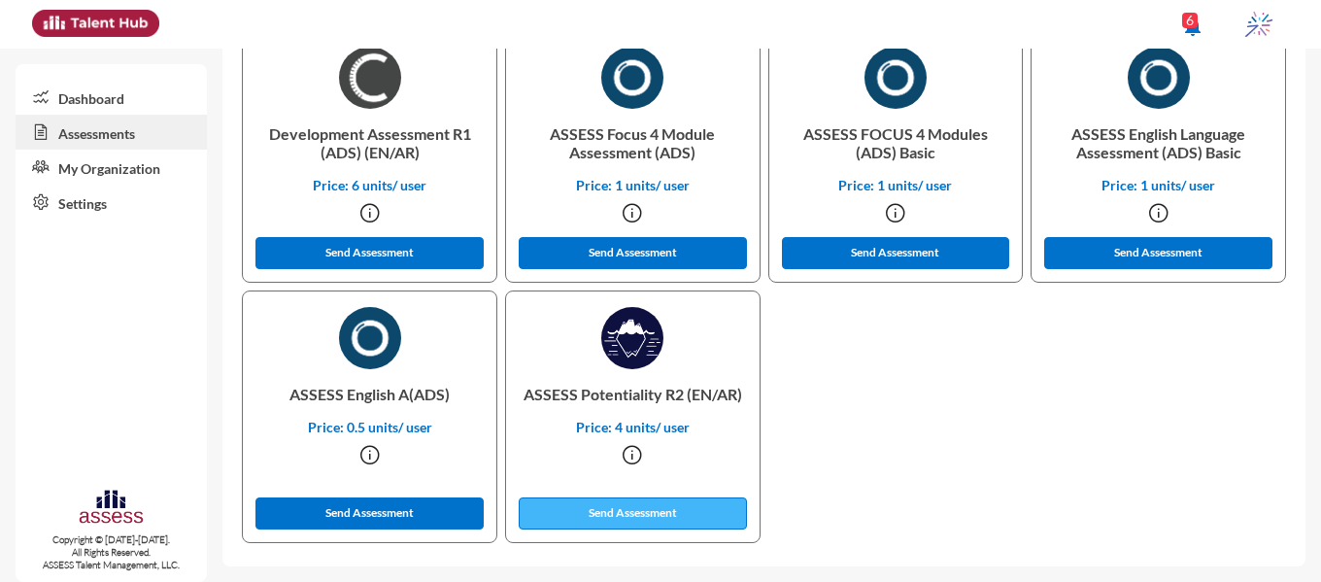
type input "ibnsina-pharma\ Potentiality"
click at [699, 511] on button "Send Assessment" at bounding box center [633, 513] width 228 height 32
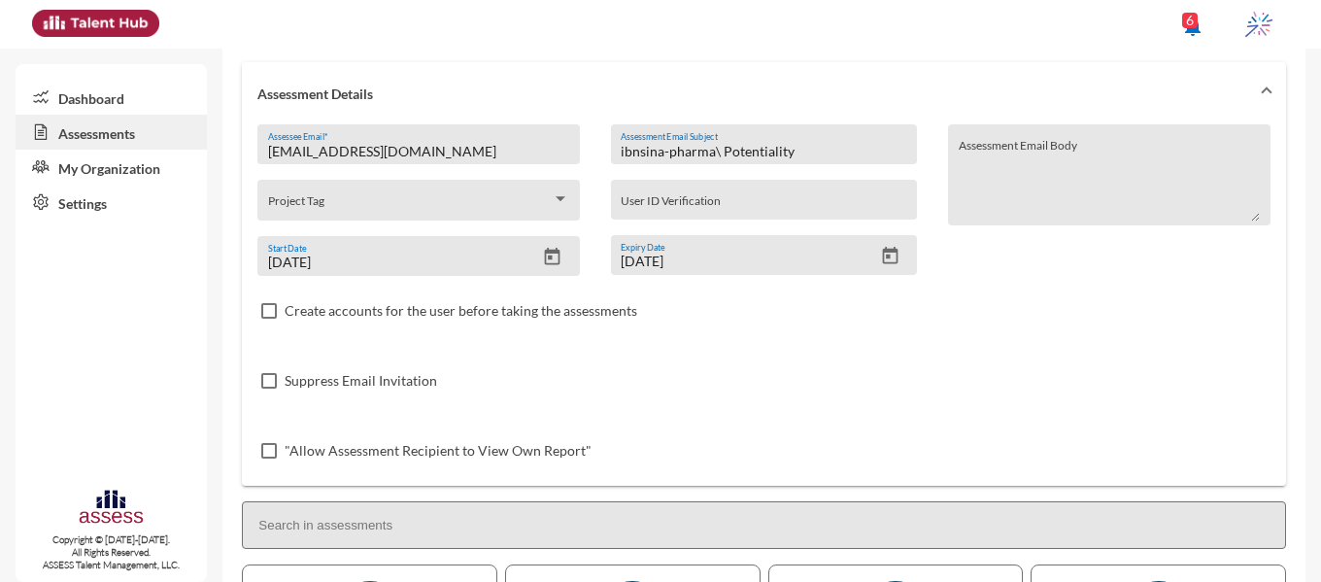
scroll to position [39, 0]
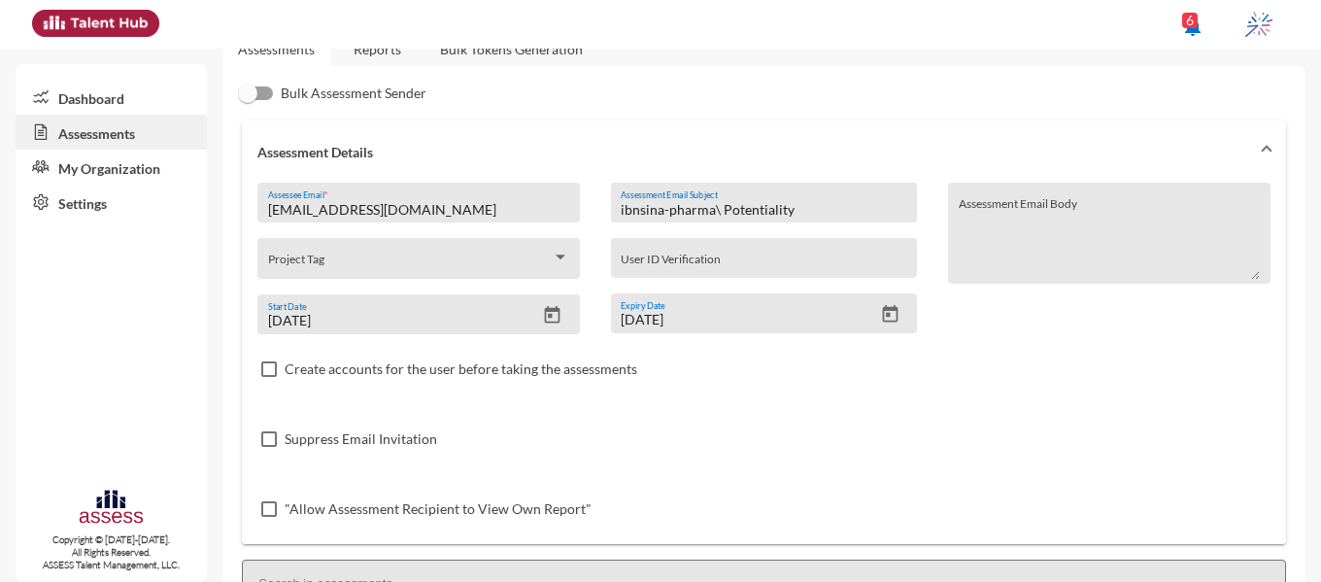
drag, startPoint x: 437, startPoint y: 207, endPoint x: 253, endPoint y: 210, distance: 184.6
click at [253, 210] on div "allam332015@gmail.com Assessee Email * Project Tag 8/31/2025 Start Date ibnsina…" at bounding box center [764, 363] width 1044 height 361
paste input "taha.alfashny2050"
type input "taha.alfashny2050@gmail.com"
click at [889, 318] on icon "Open calendar" at bounding box center [890, 314] width 20 height 20
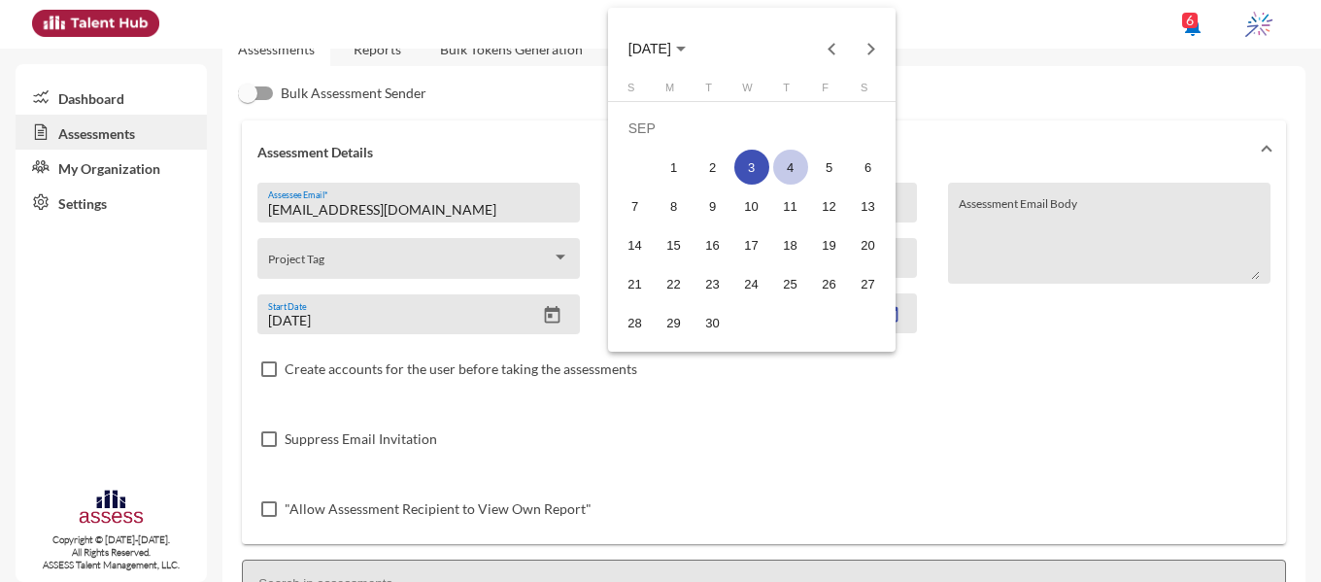
click at [785, 168] on div "4" at bounding box center [790, 167] width 35 height 35
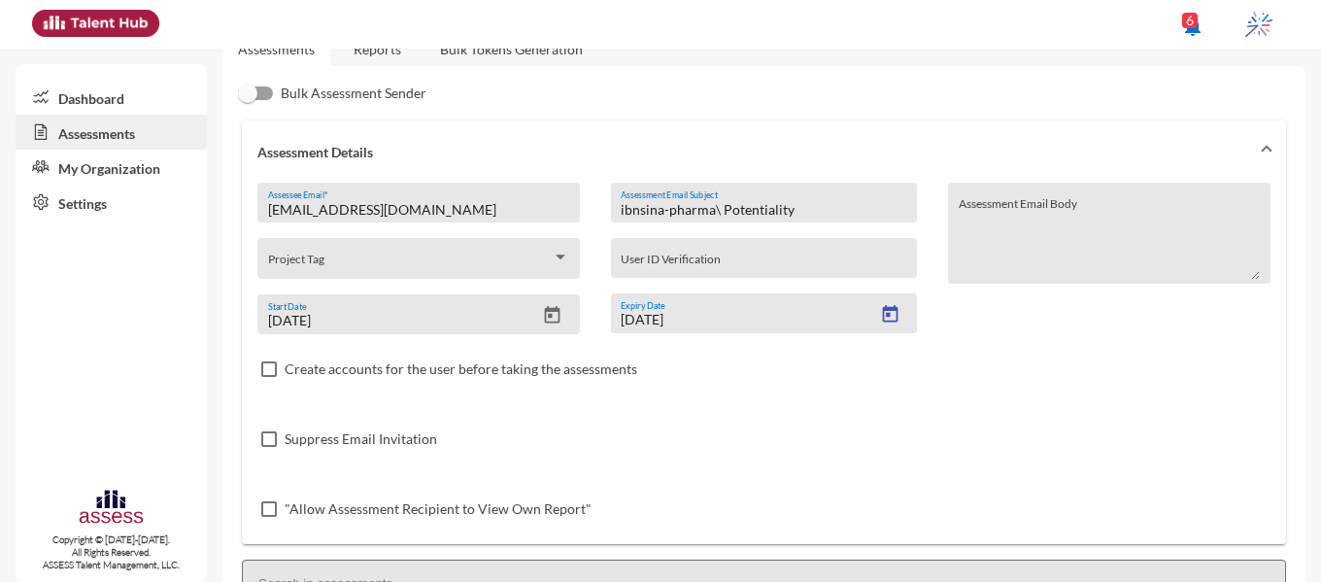
type input "9/4/2025"
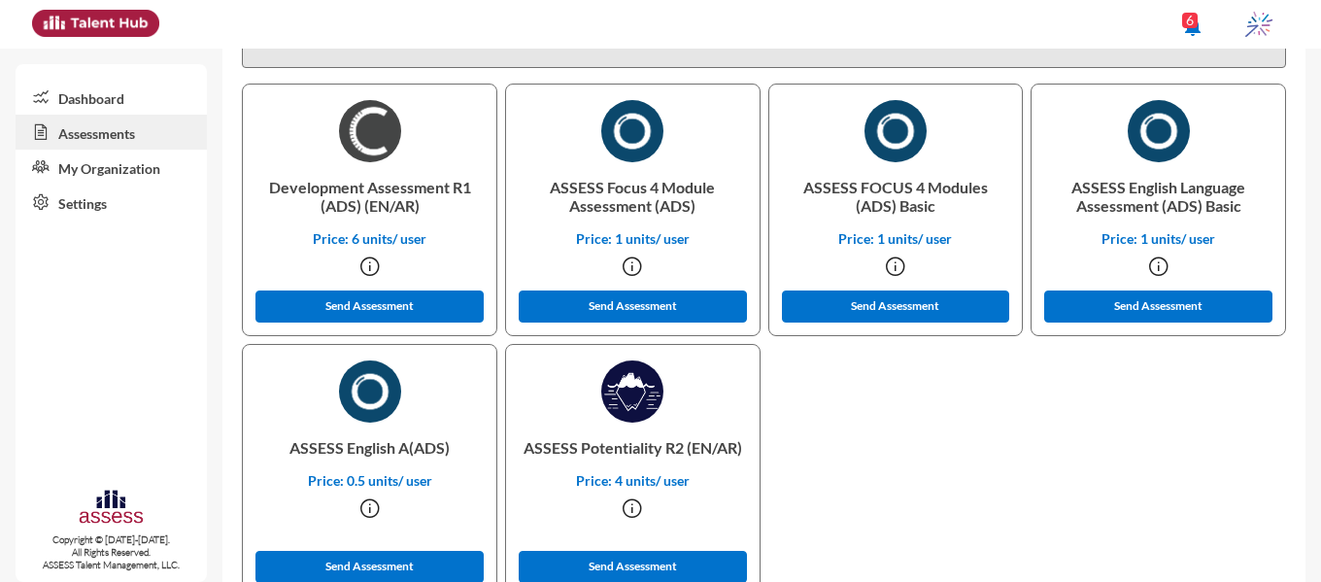
scroll to position [604, 0]
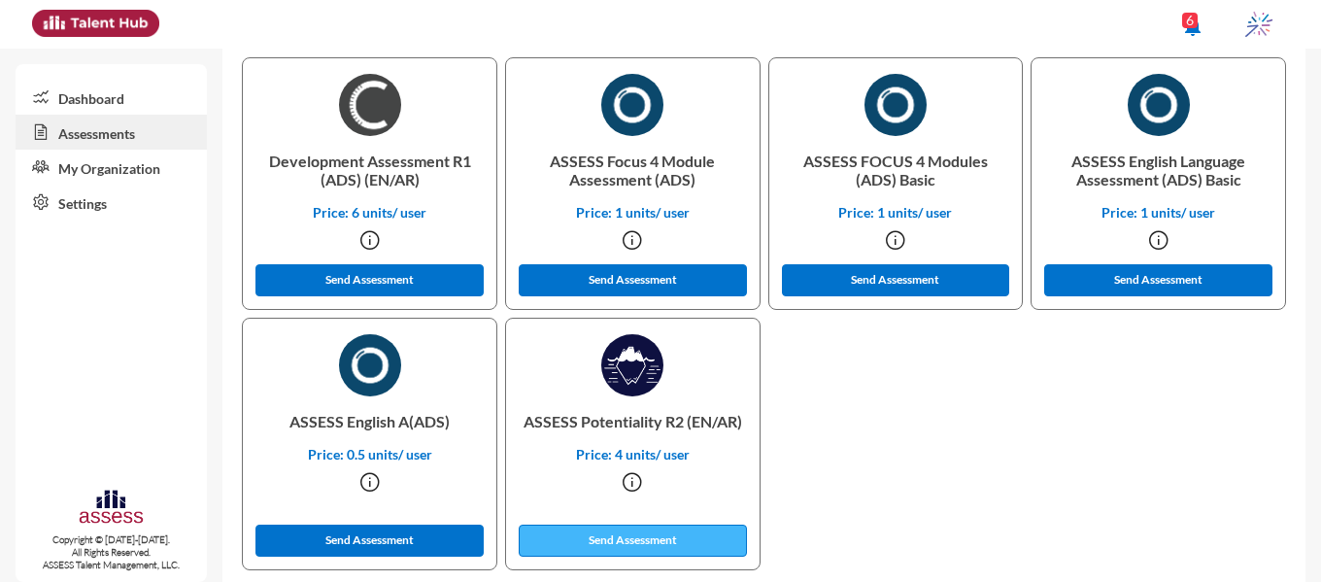
click at [693, 539] on button "Send Assessment" at bounding box center [633, 540] width 228 height 32
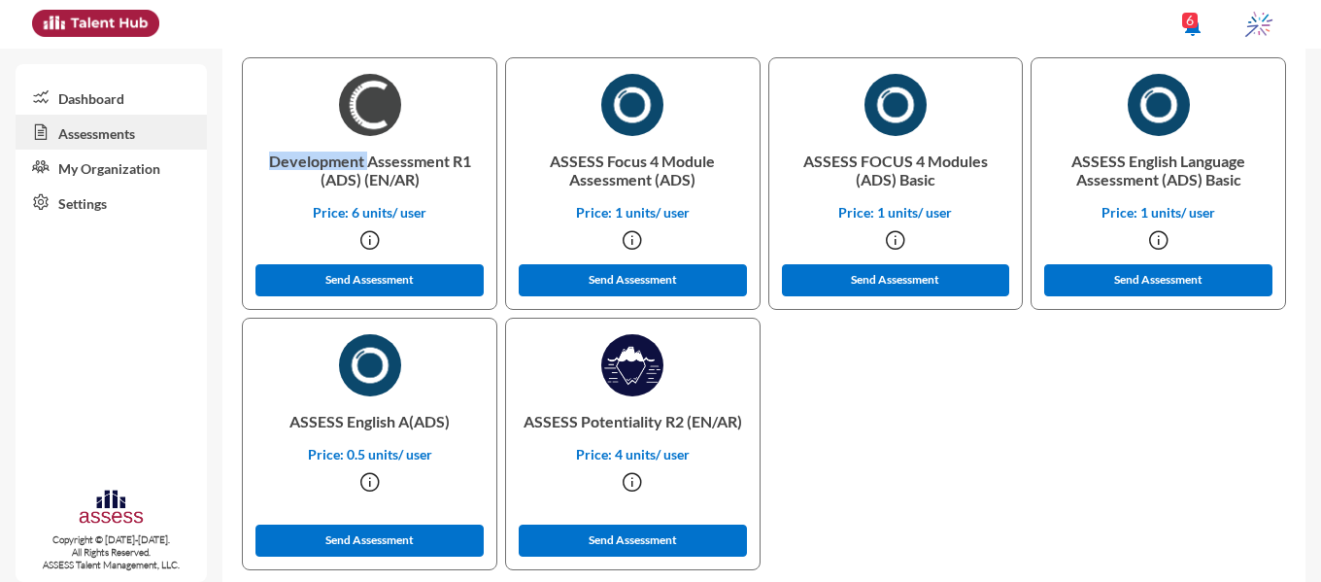
drag, startPoint x: 271, startPoint y: 165, endPoint x: 363, endPoint y: 162, distance: 92.3
click at [363, 162] on p "Development Assessment R1 (ADS) (EN/AR)" at bounding box center [369, 170] width 222 height 68
copy p "Development"
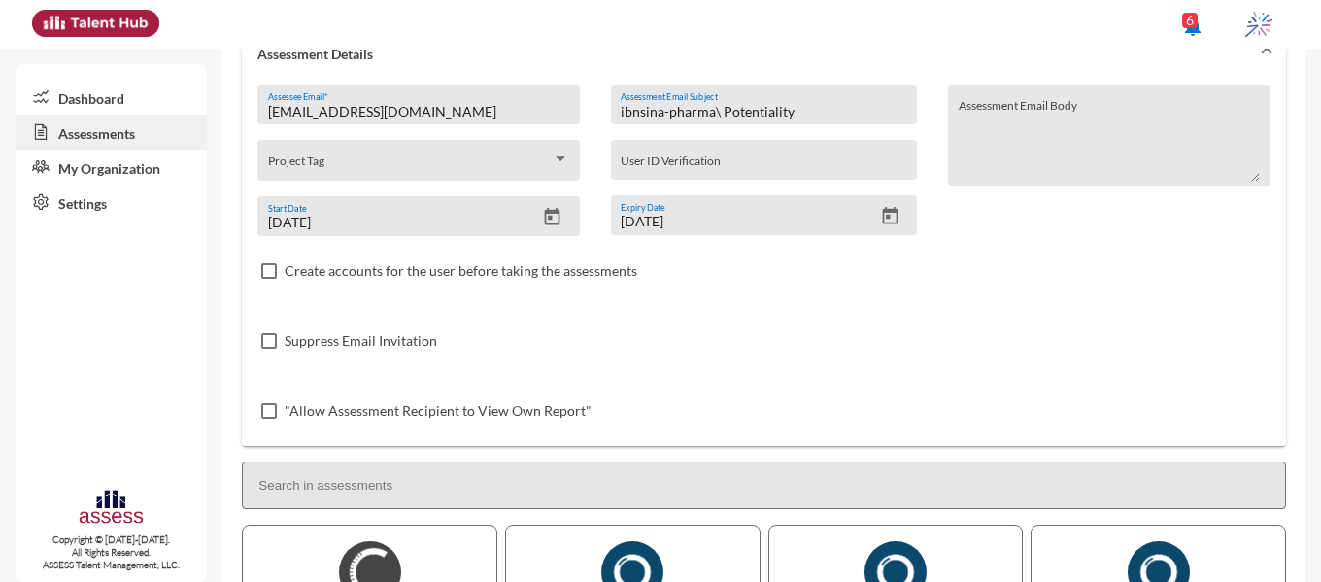
drag, startPoint x: 720, startPoint y: 112, endPoint x: 813, endPoint y: 103, distance: 93.7
click at [813, 104] on input "ibnsina-pharma\ Potentiality" at bounding box center [764, 112] width 287 height 16
paste input "Development"
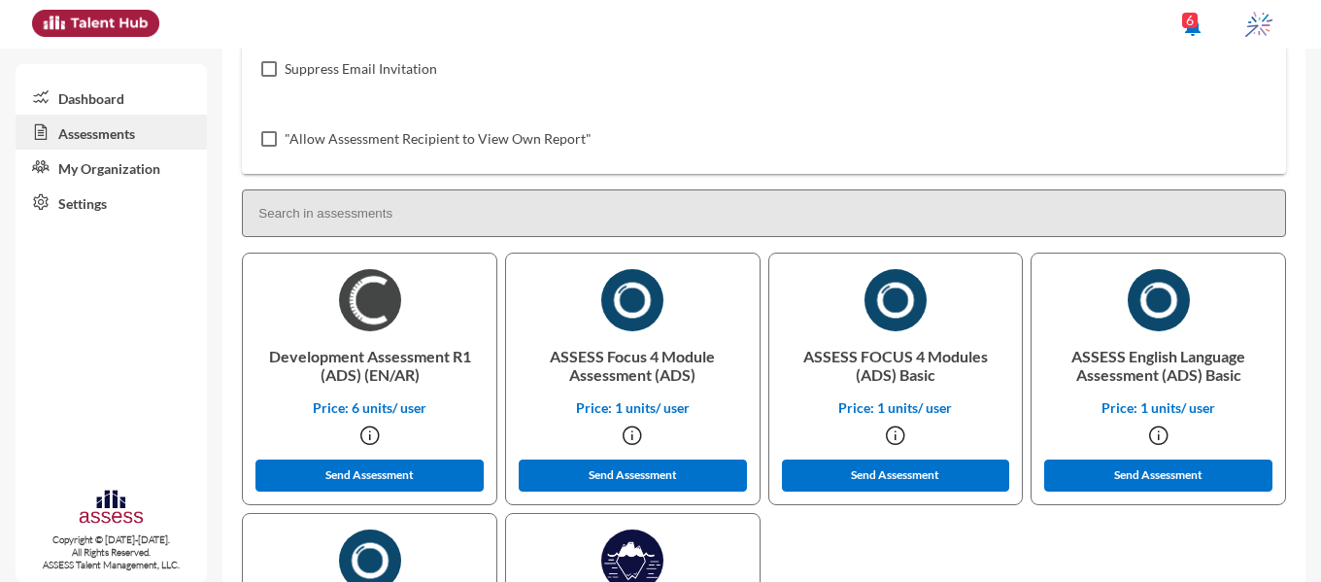
scroll to position [417, 0]
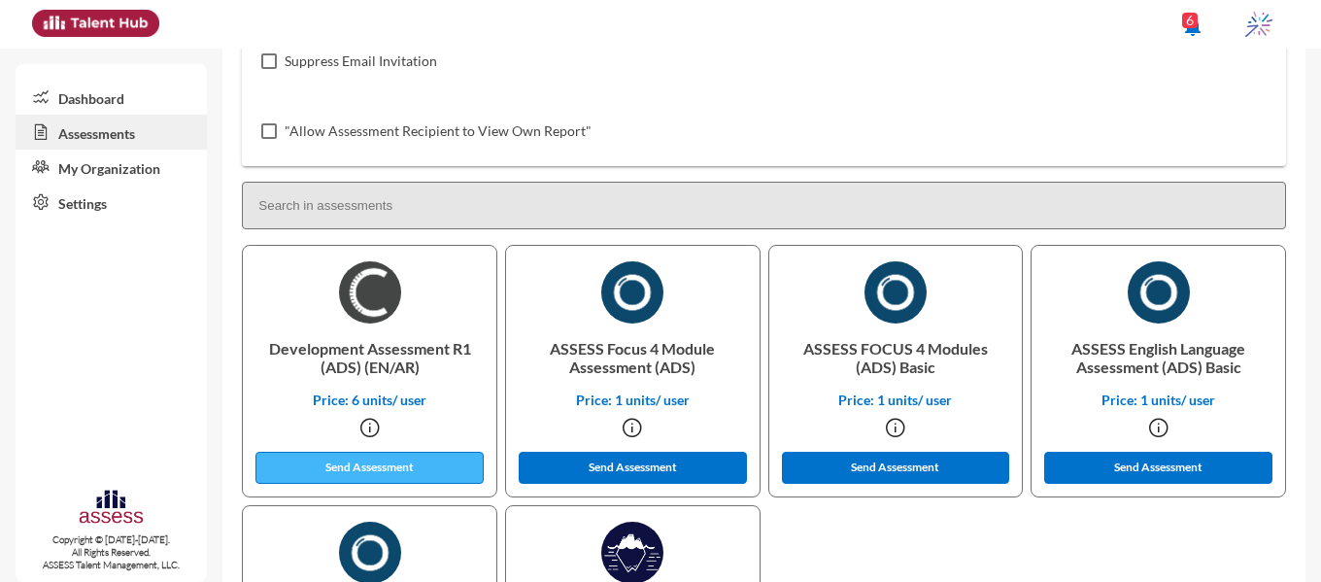
type input "ibnsina-pharma\ Development"
click at [305, 473] on button "Send Assessment" at bounding box center [369, 468] width 228 height 32
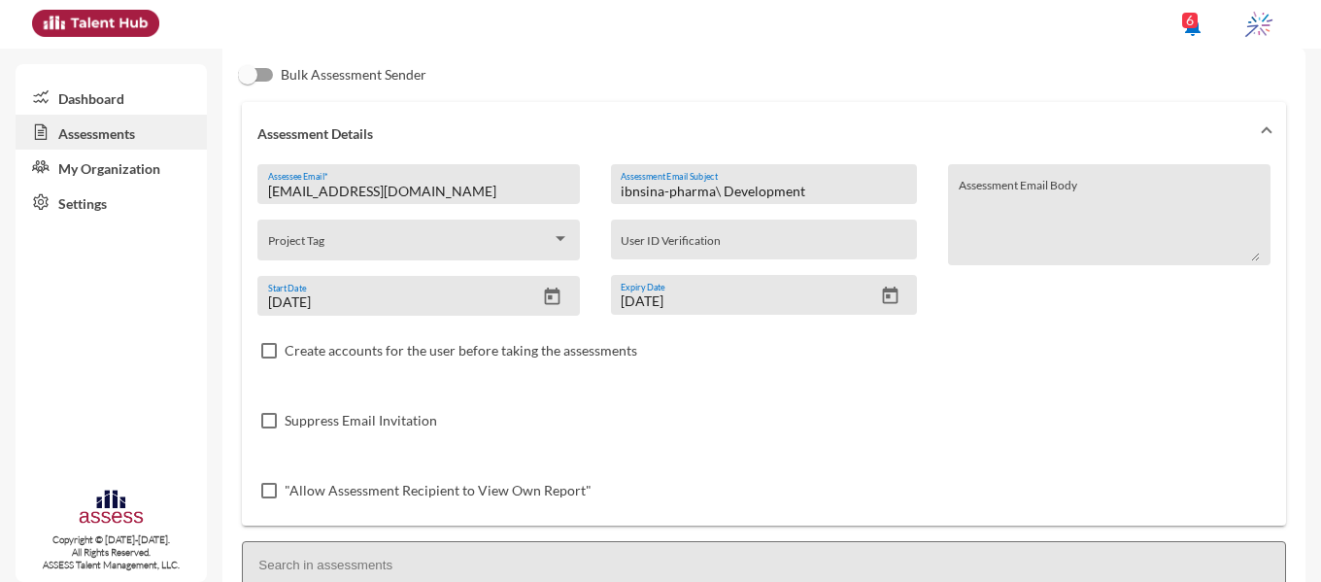
scroll to position [0, 0]
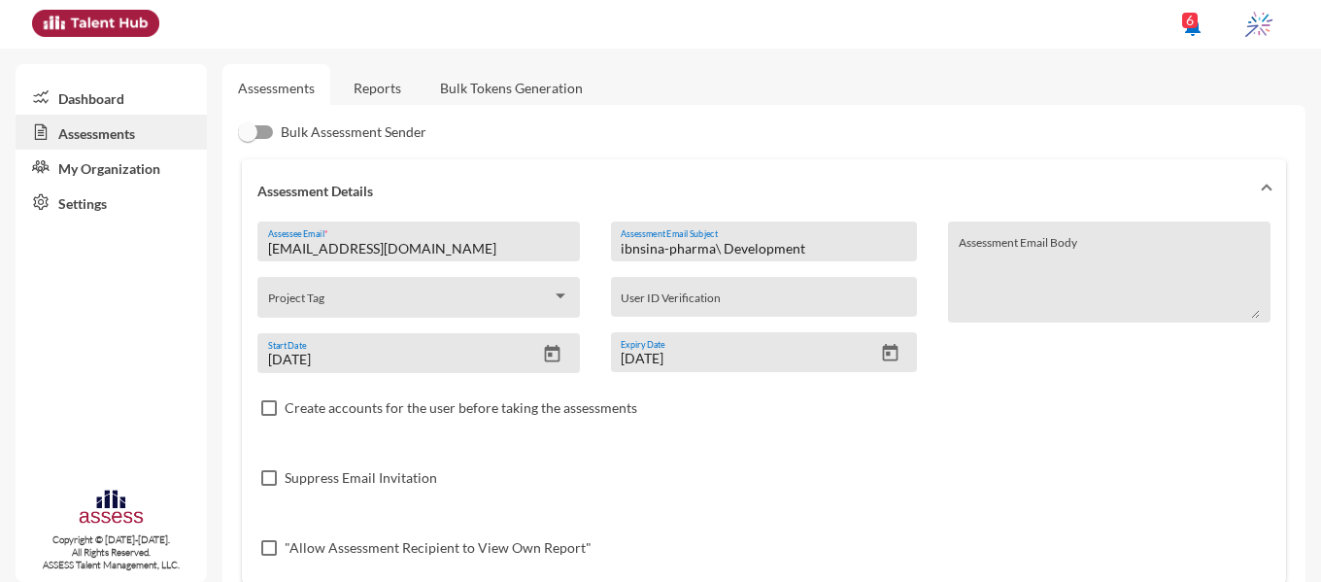
drag, startPoint x: 456, startPoint y: 249, endPoint x: 227, endPoint y: 243, distance: 228.3
paste input "Samaaabdelmonsef"
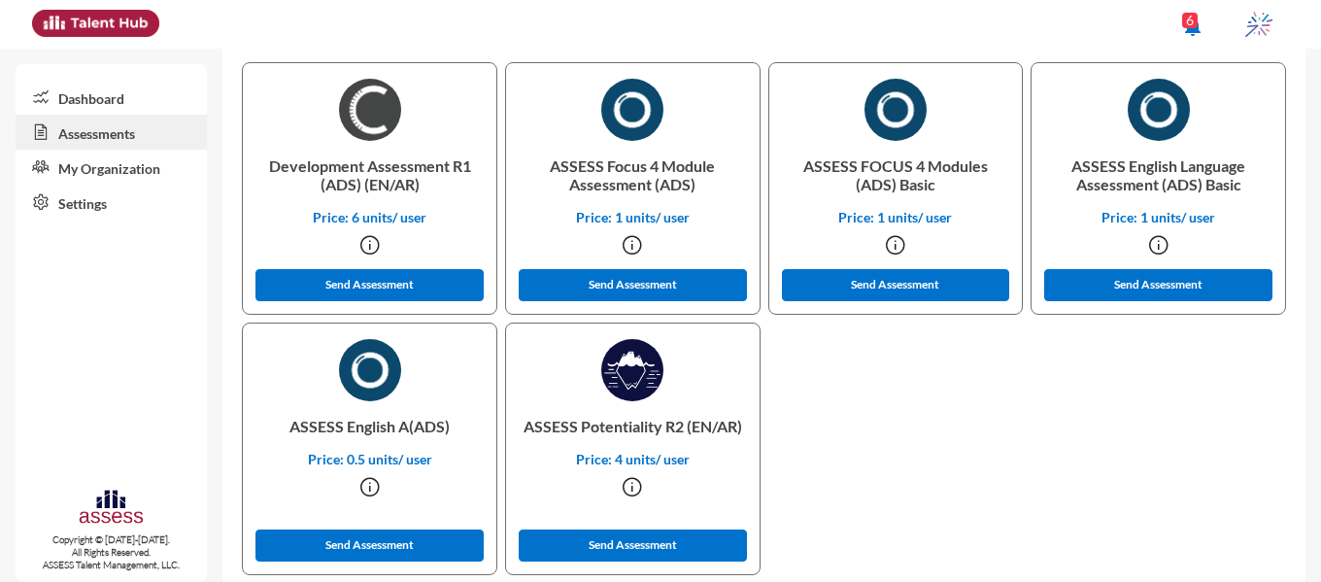
scroll to position [604, 0]
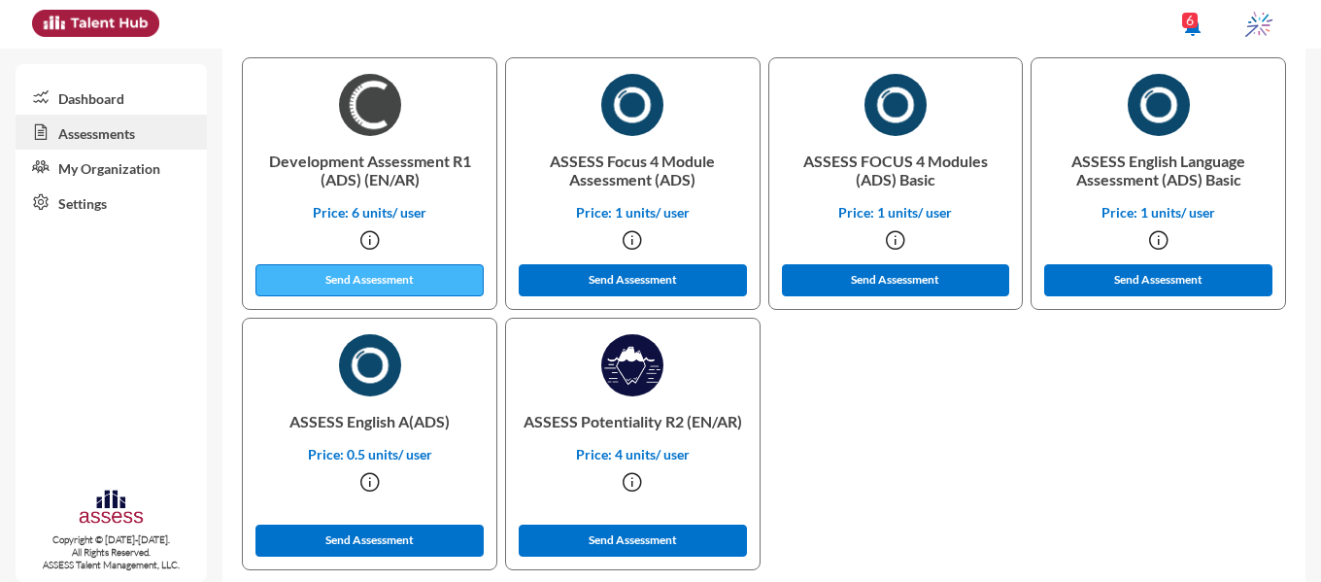
type input "Samaaabdelmonsef@gmail.com"
click at [395, 266] on button "Send Assessment" at bounding box center [369, 280] width 228 height 32
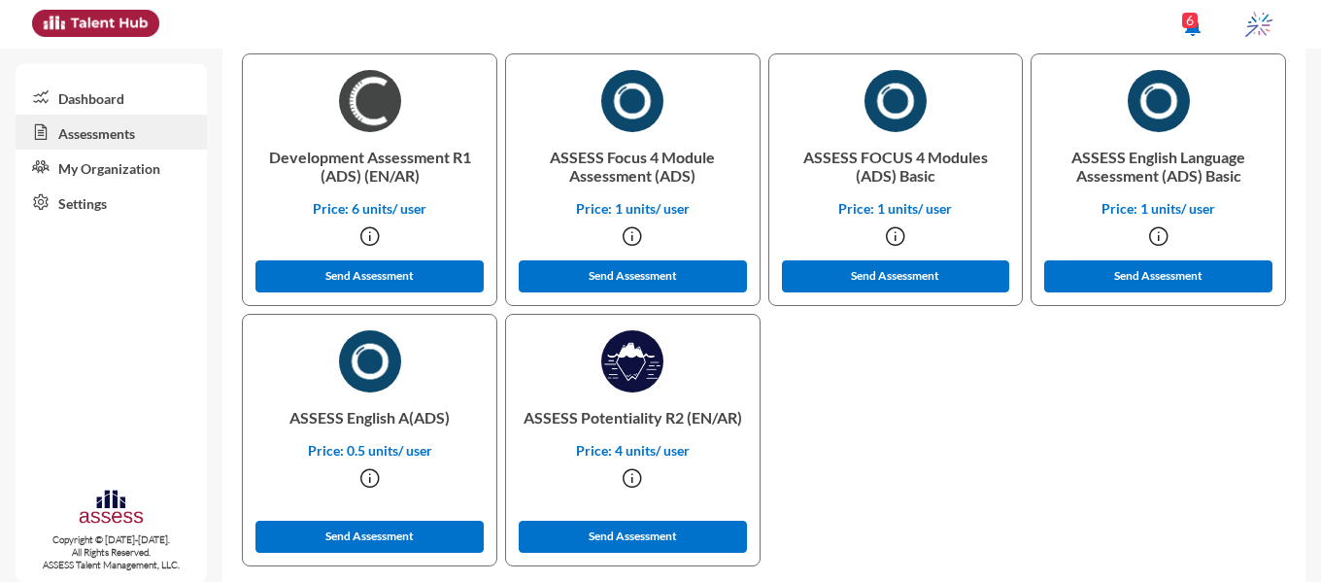
scroll to position [631, 0]
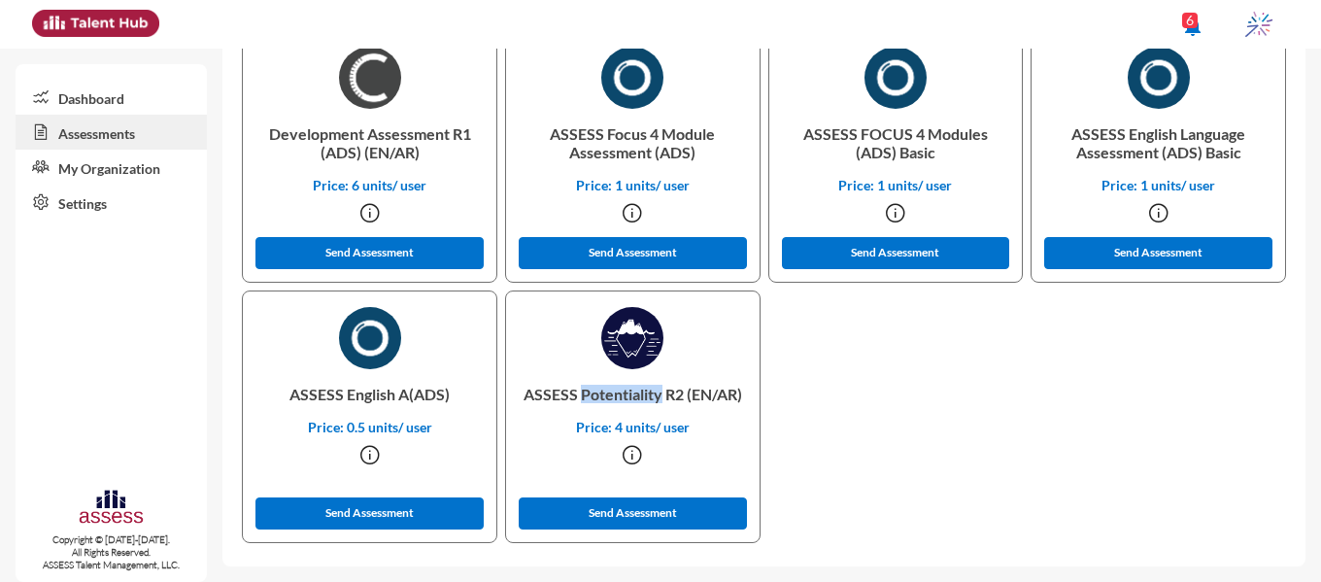
drag, startPoint x: 608, startPoint y: 390, endPoint x: 685, endPoint y: 395, distance: 76.9
click at [685, 395] on p "ASSESS Potentiality R2 (EN/AR)" at bounding box center [633, 394] width 222 height 50
copy p "Potentiality"
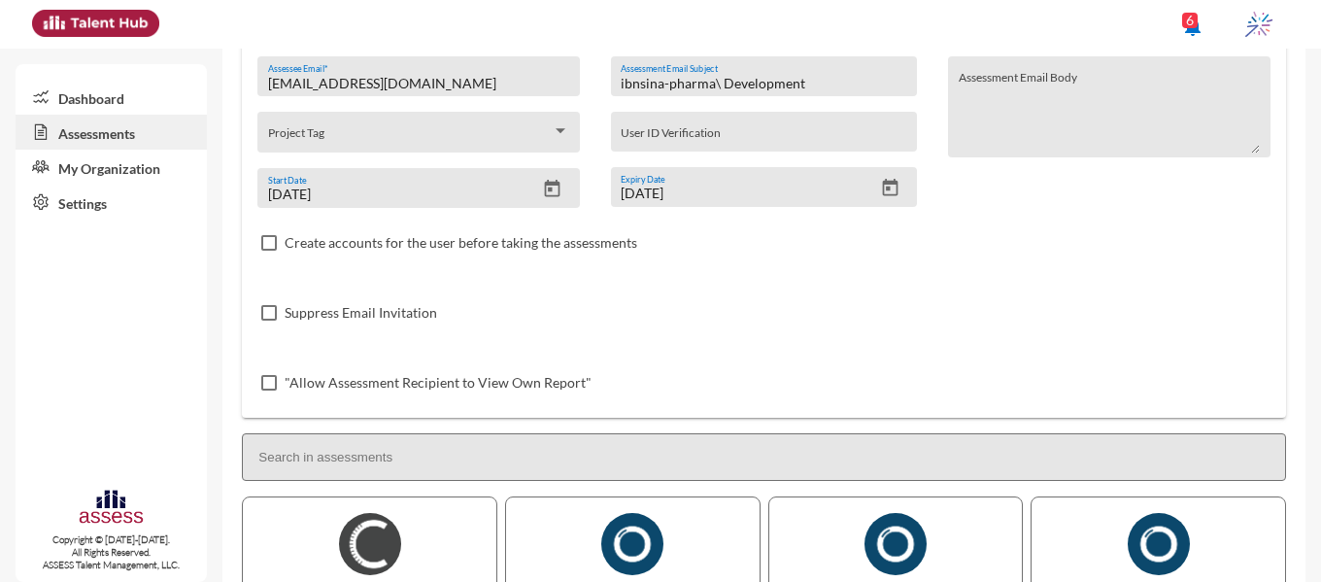
drag, startPoint x: 721, startPoint y: 81, endPoint x: 797, endPoint y: 86, distance: 77.0
click at [797, 86] on input "ibnsina-pharma\ Development" at bounding box center [764, 84] width 287 height 16
paste input "Potentiality"
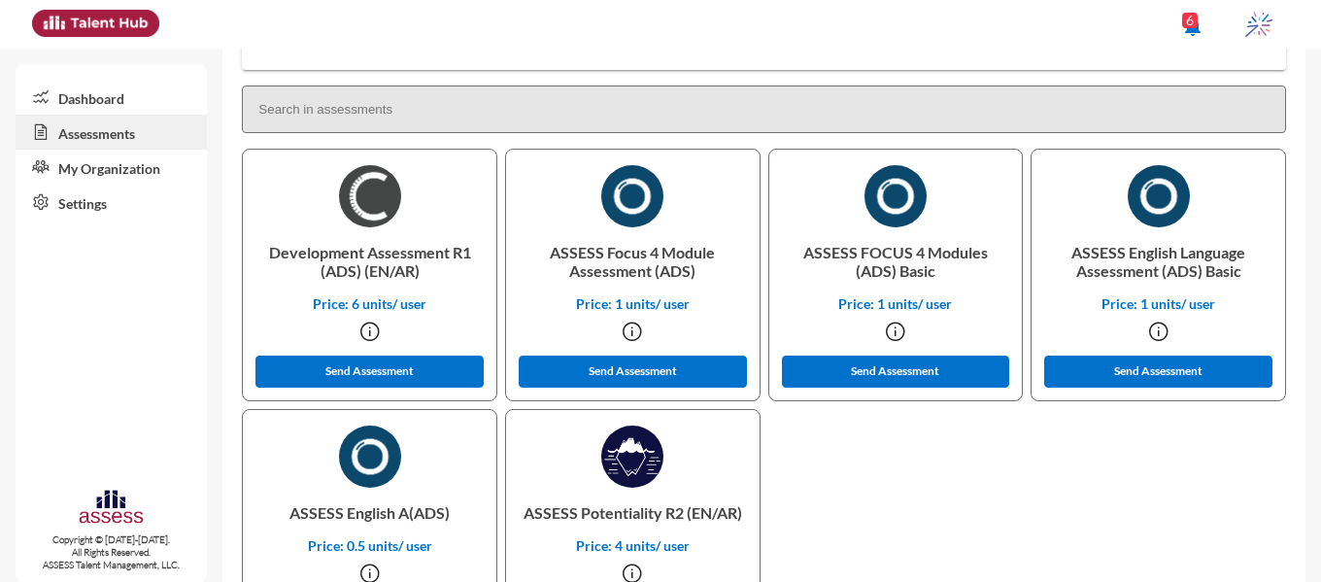
scroll to position [631, 0]
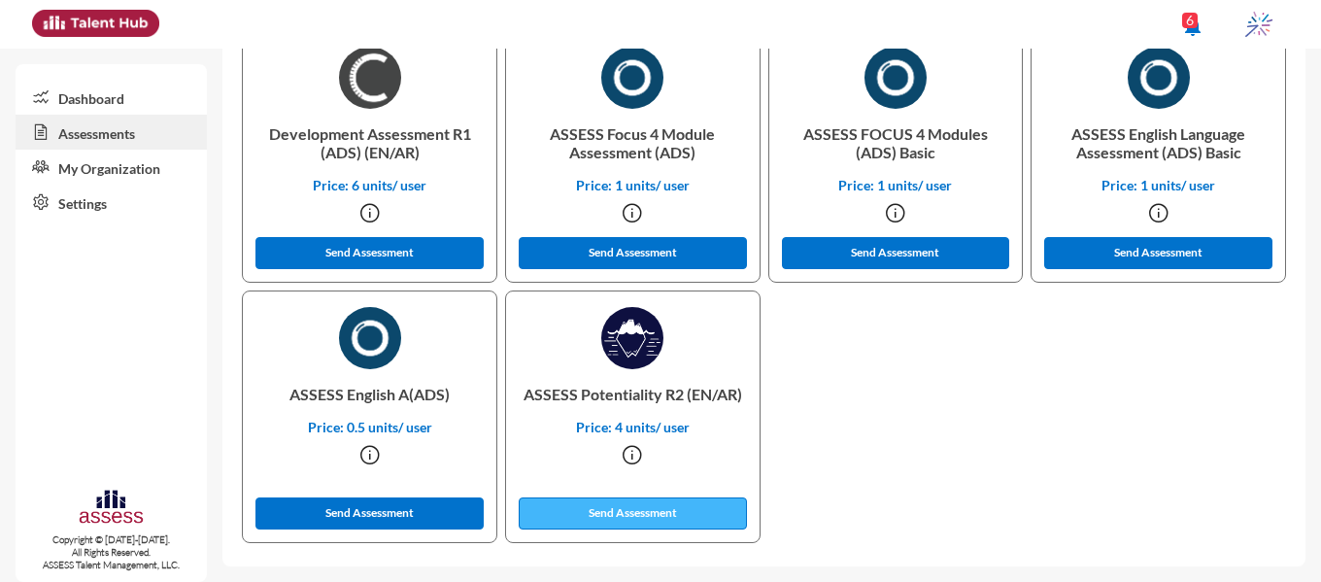
type input "ibnsina-pharma\ Potentiality"
click at [615, 516] on button "Send Assessment" at bounding box center [633, 513] width 228 height 32
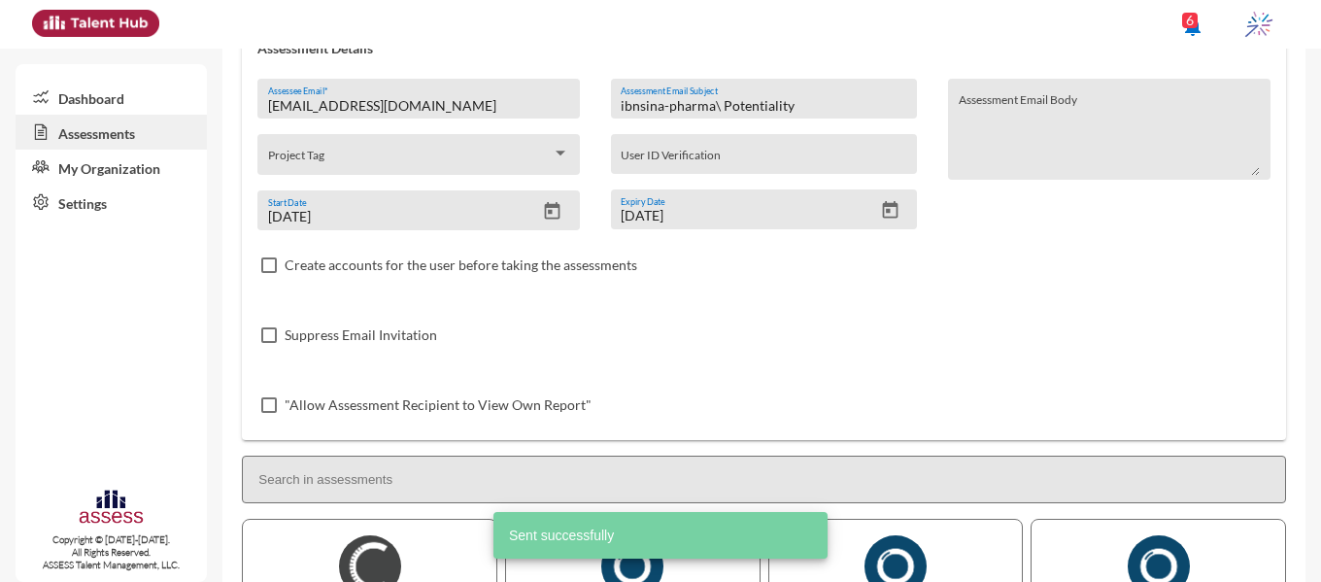
scroll to position [137, 0]
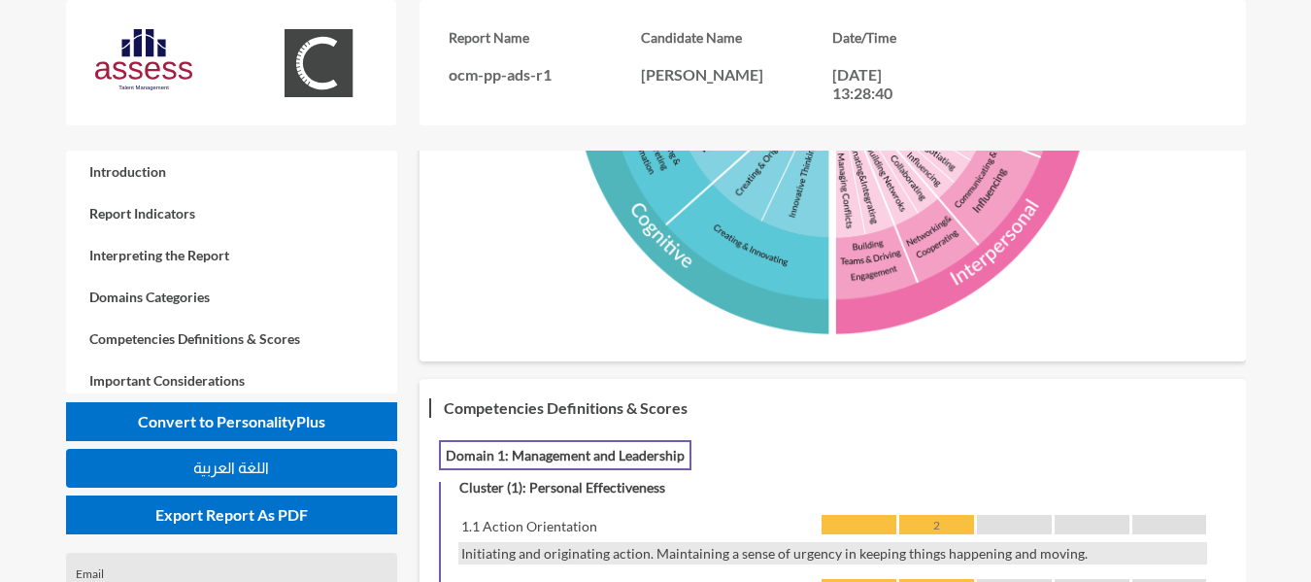
scroll to position [1166, 0]
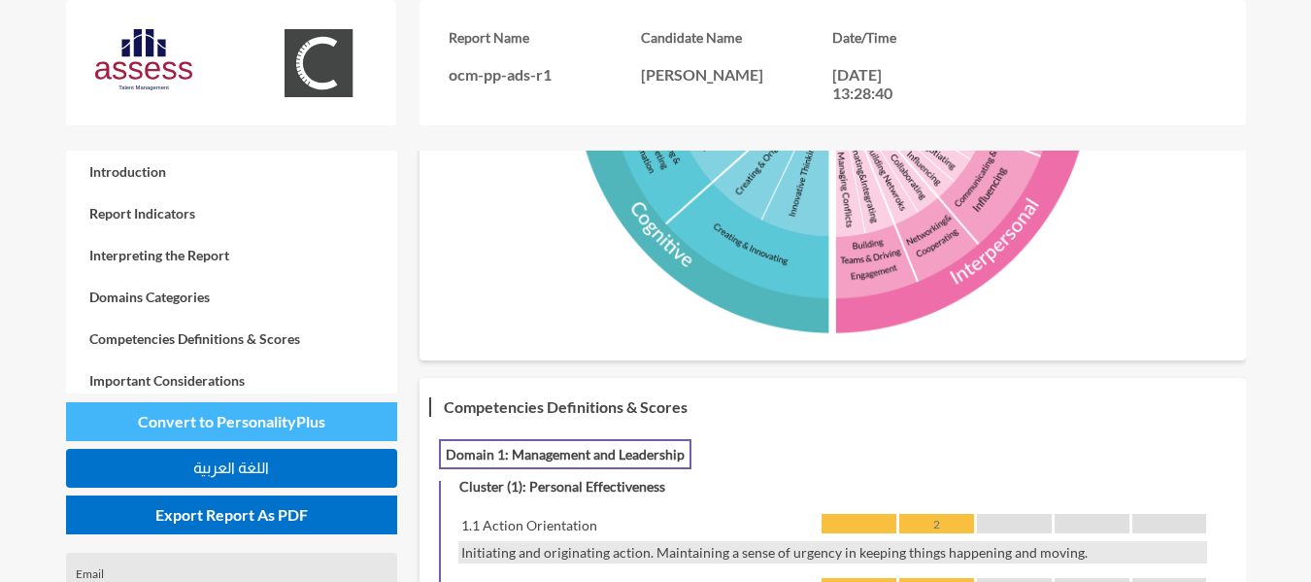
click at [247, 430] on button "Convert to PersonalityPlus" at bounding box center [232, 421] width 332 height 39
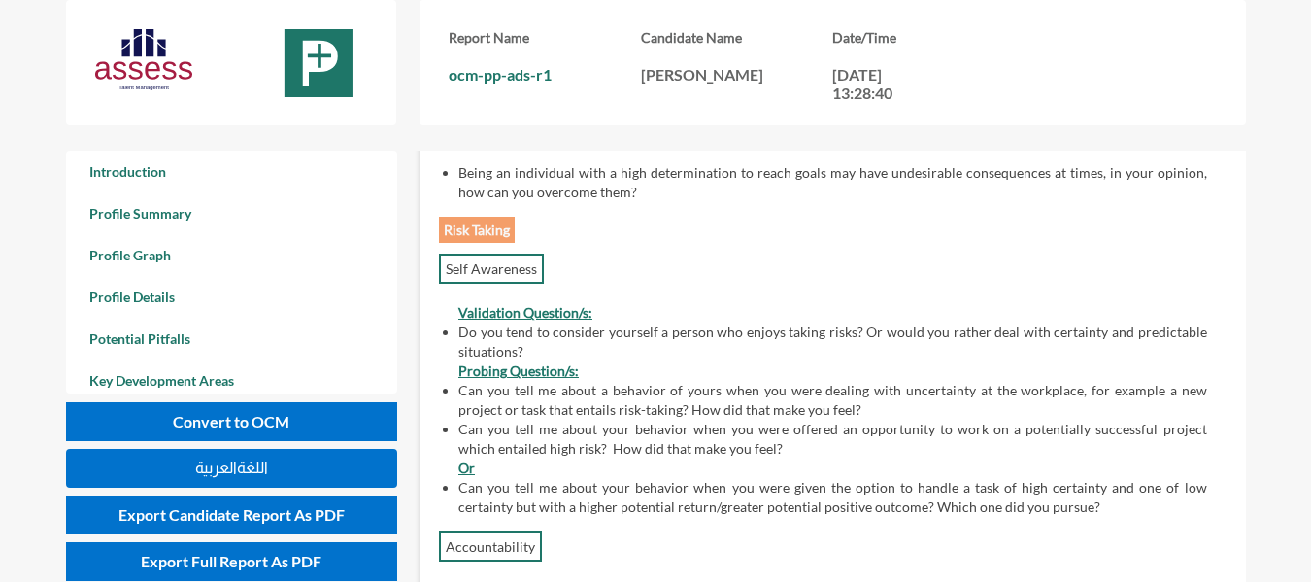
scroll to position [8651, 0]
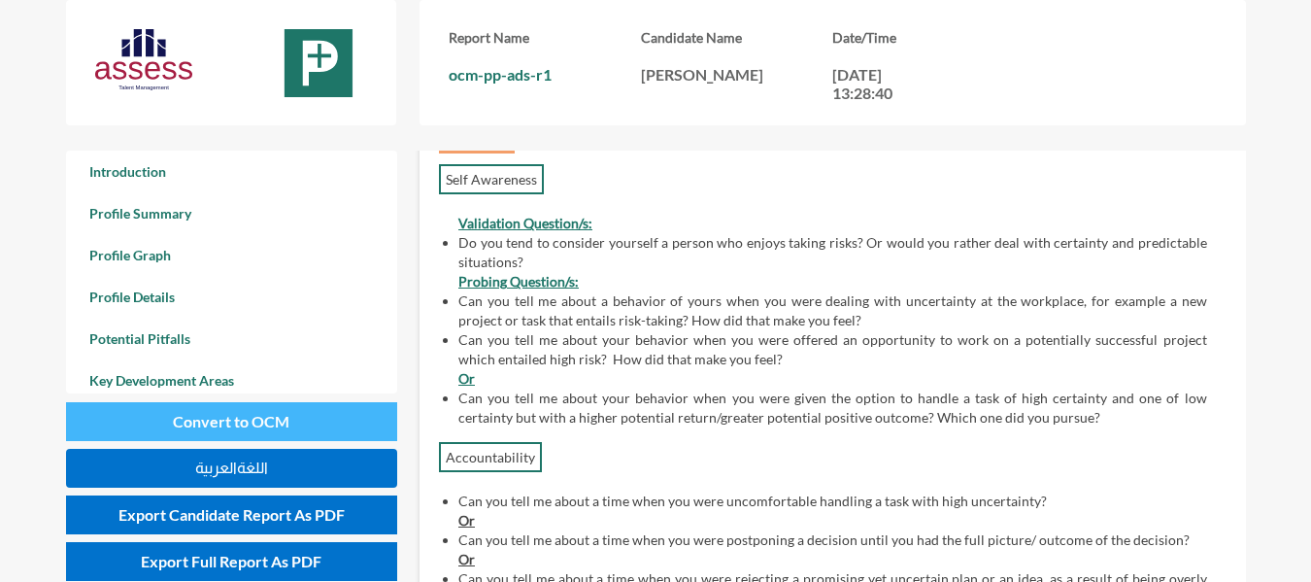
click at [216, 418] on span "Convert to OCM" at bounding box center [231, 421] width 117 height 18
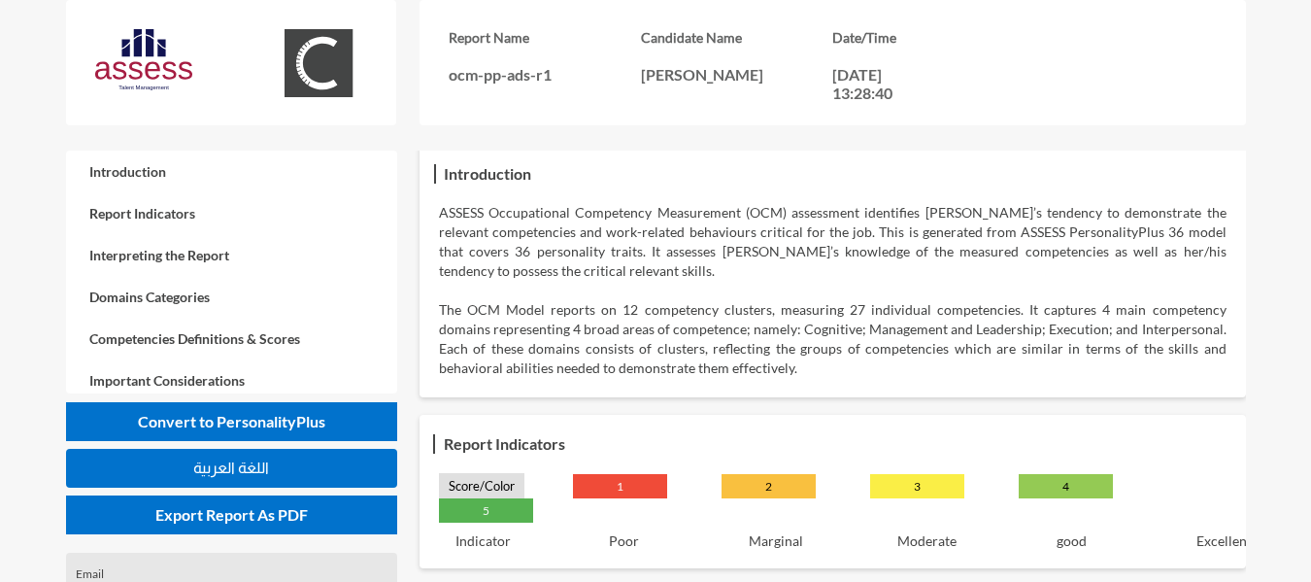
scroll to position [194, 0]
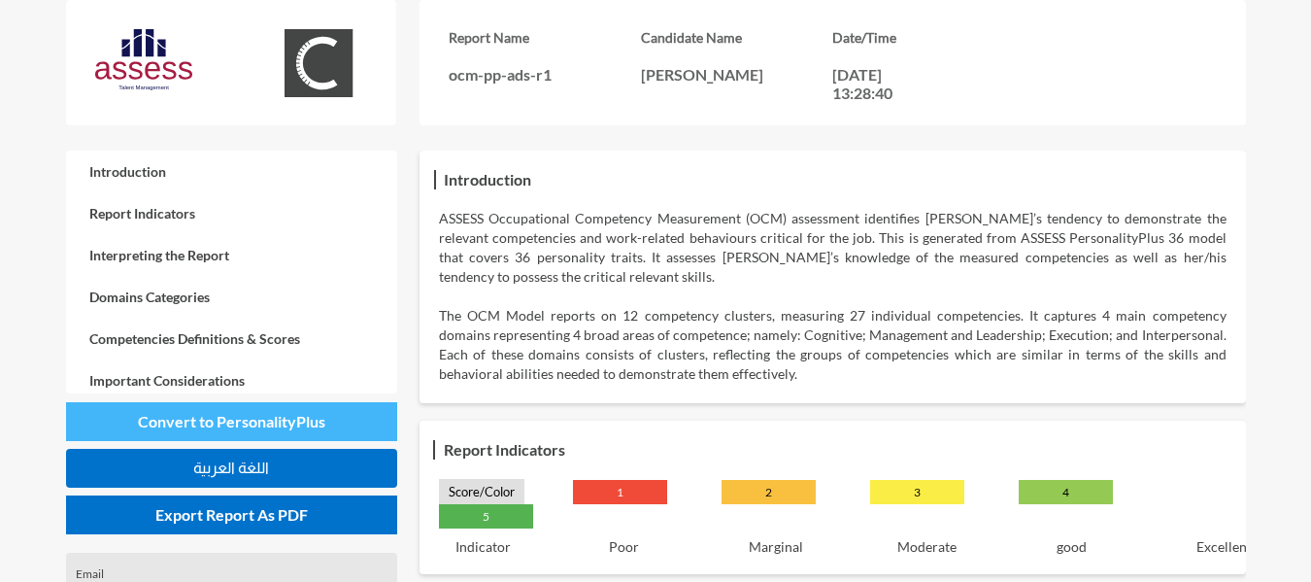
click at [257, 420] on span "Convert to PersonalityPlus" at bounding box center [231, 421] width 187 height 18
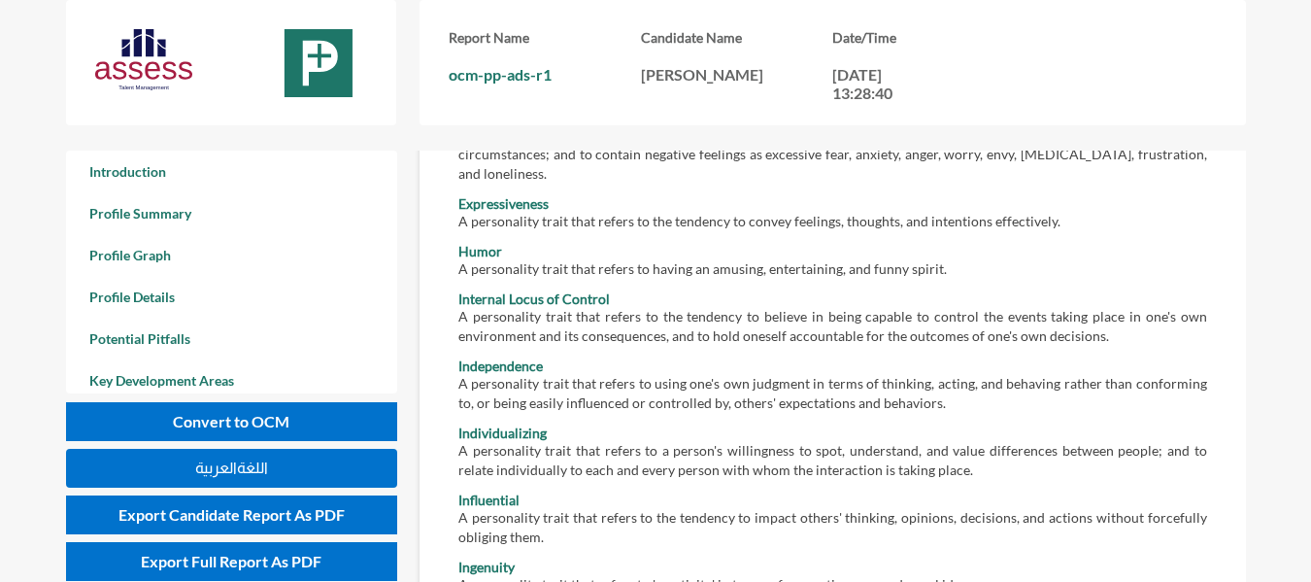
scroll to position [16282, 0]
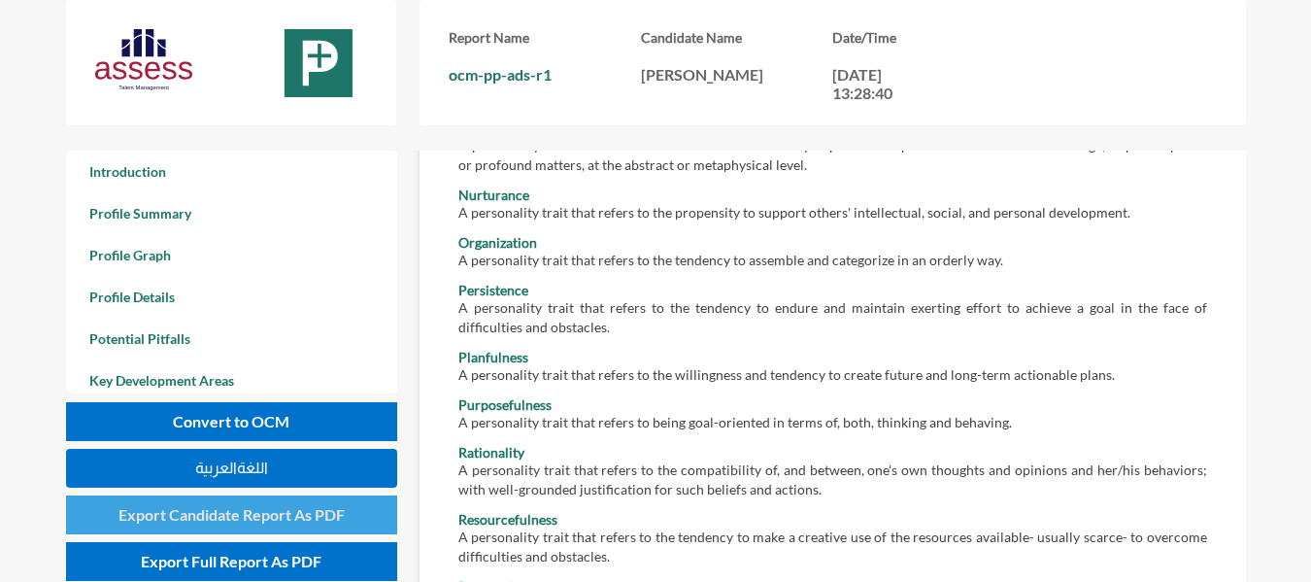
click at [234, 520] on span "Export Candidate Report As PDF" at bounding box center [231, 514] width 226 height 18
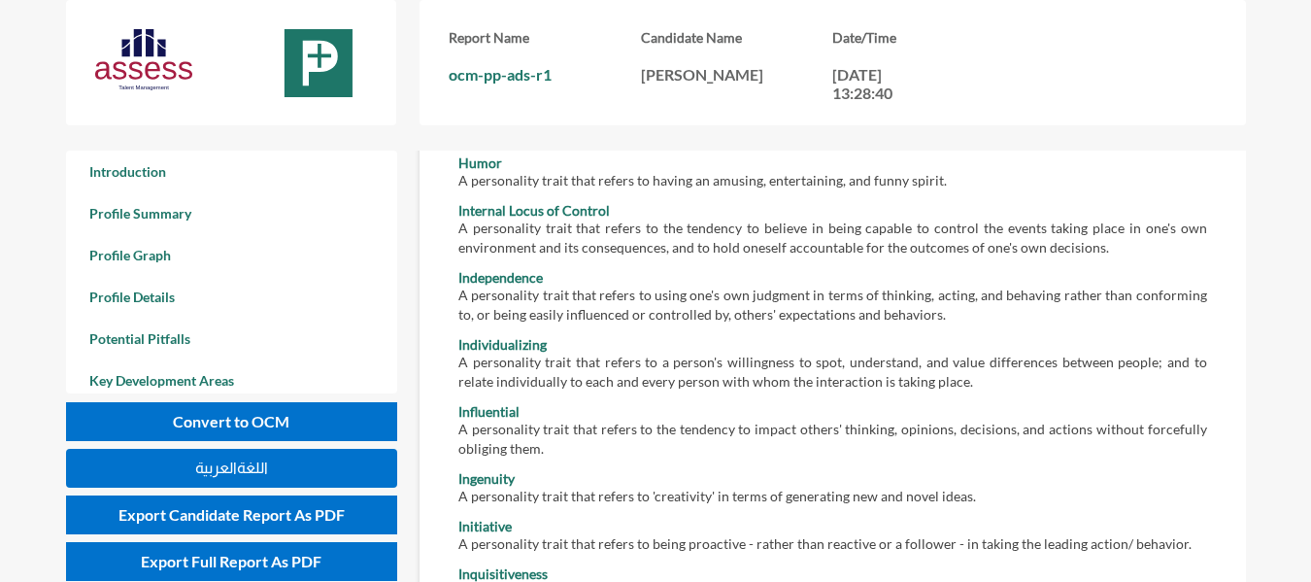
scroll to position [15699, 0]
